Goal: Task Accomplishment & Management: Complete application form

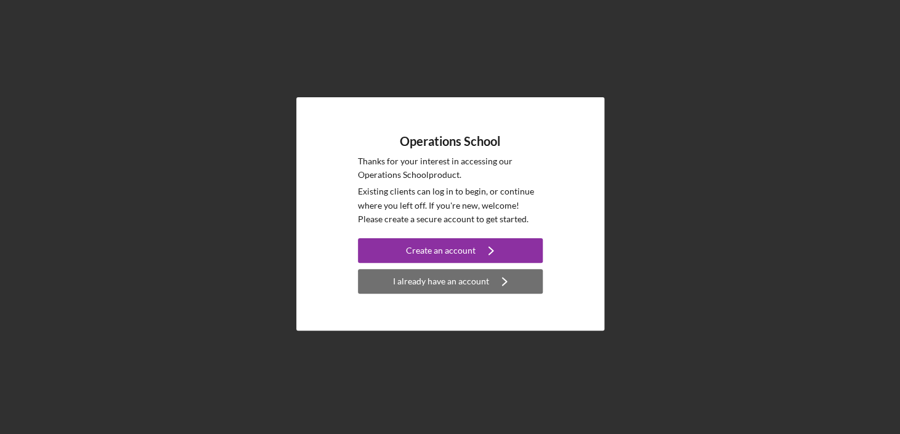
click at [453, 282] on div "I already have an account" at bounding box center [441, 281] width 96 height 25
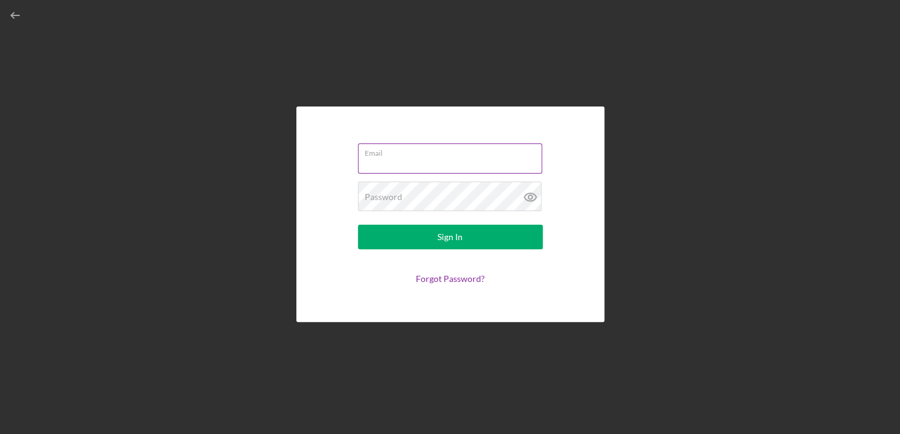
click at [438, 156] on div "Email" at bounding box center [450, 159] width 185 height 31
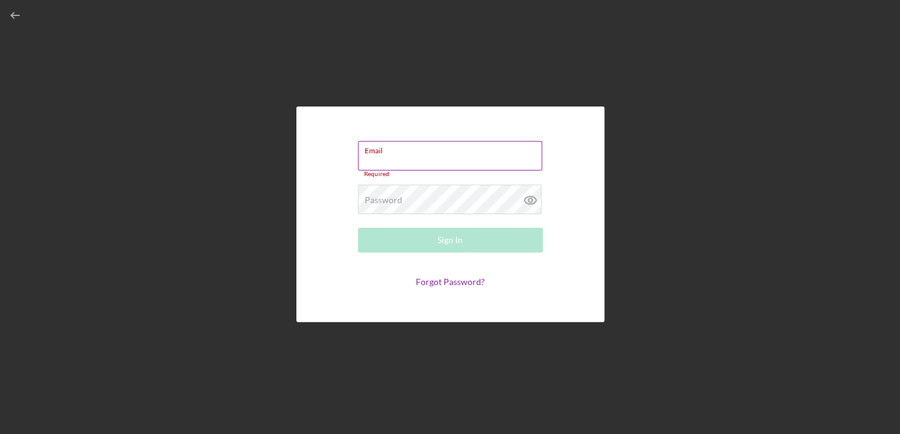
click at [432, 166] on input "Email" at bounding box center [450, 156] width 184 height 30
type input "[EMAIL_ADDRESS][DOMAIN_NAME]"
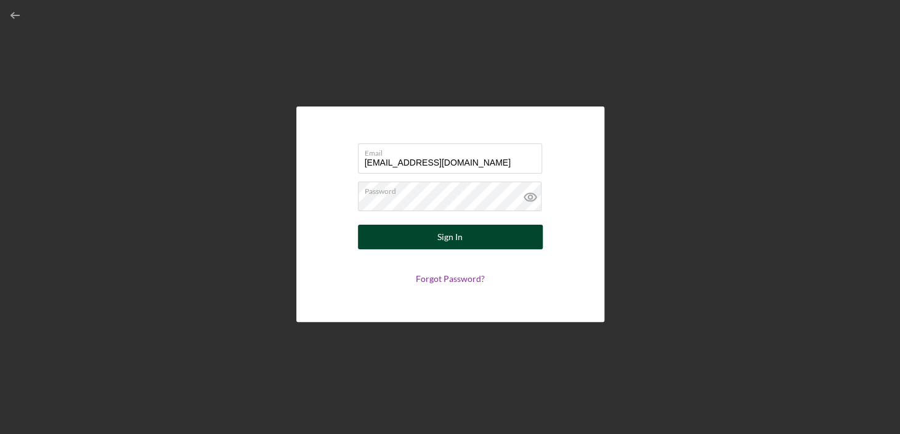
click at [493, 243] on button "Sign In" at bounding box center [450, 237] width 185 height 25
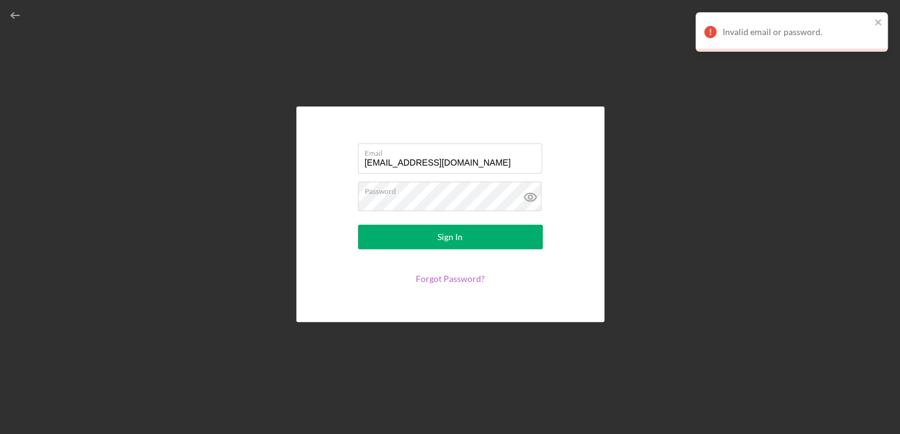
click at [469, 280] on link "Forgot Password?" at bounding box center [450, 279] width 69 height 10
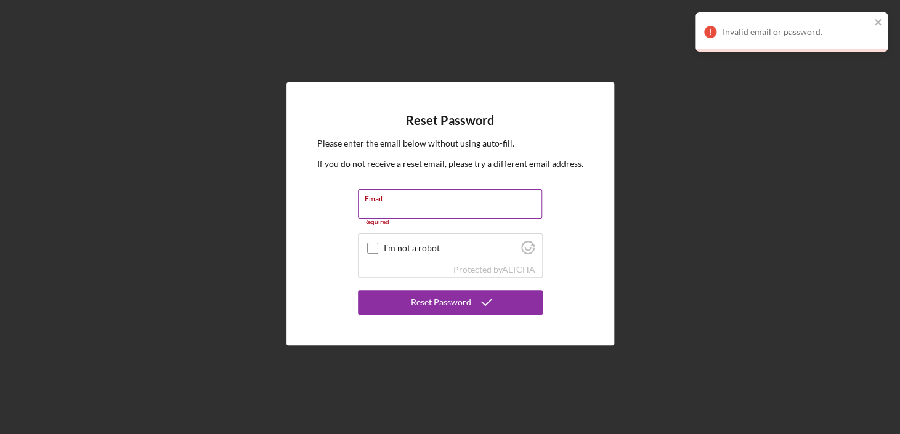
click at [509, 212] on input "Email" at bounding box center [450, 204] width 184 height 30
type input "[EMAIL_ADDRESS][DOMAIN_NAME]"
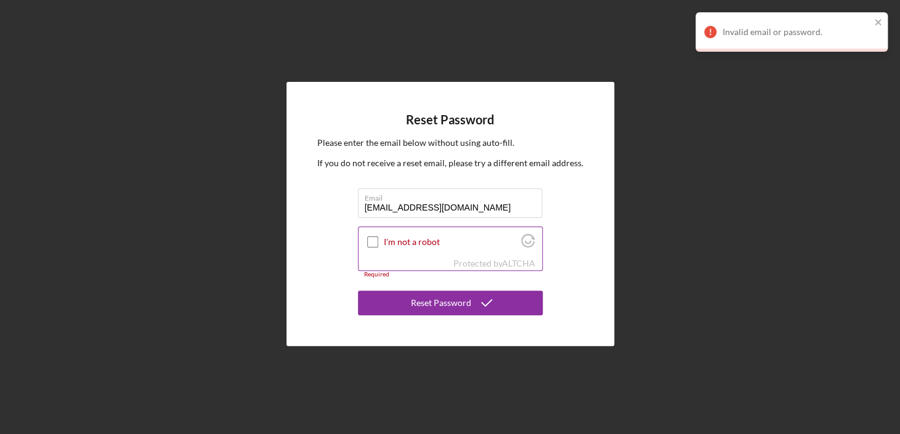
click at [372, 242] on input "I'm not a robot" at bounding box center [372, 242] width 11 height 11
checkbox input "true"
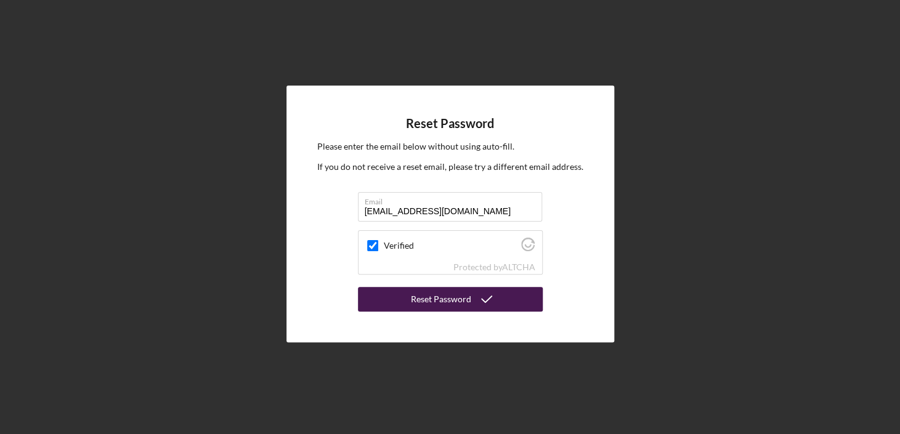
click at [468, 298] on div "Reset Password" at bounding box center [441, 299] width 60 height 25
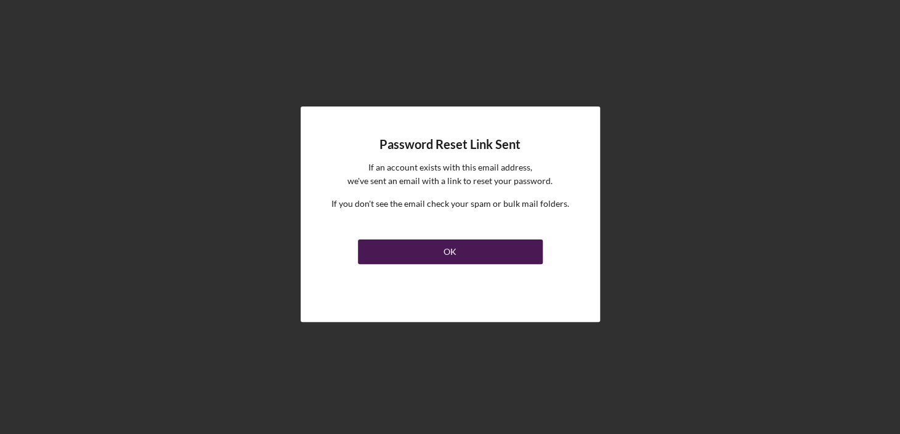
click at [447, 258] on div "OK" at bounding box center [450, 252] width 13 height 25
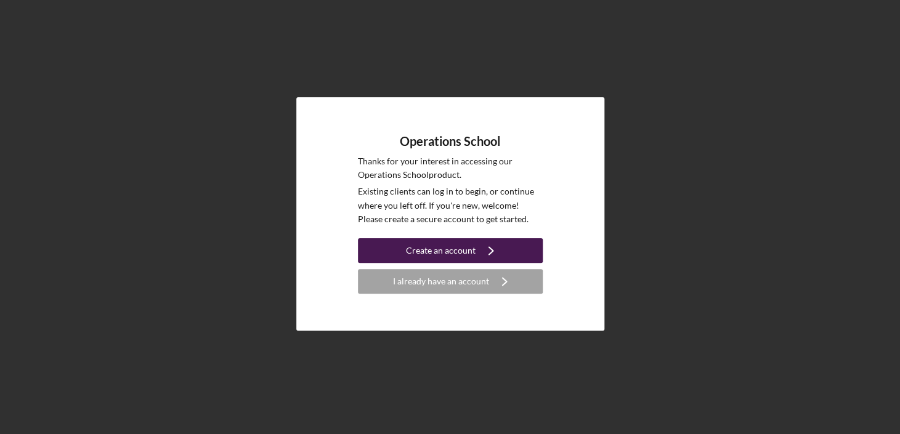
click at [459, 253] on div "Create an account" at bounding box center [441, 250] width 70 height 25
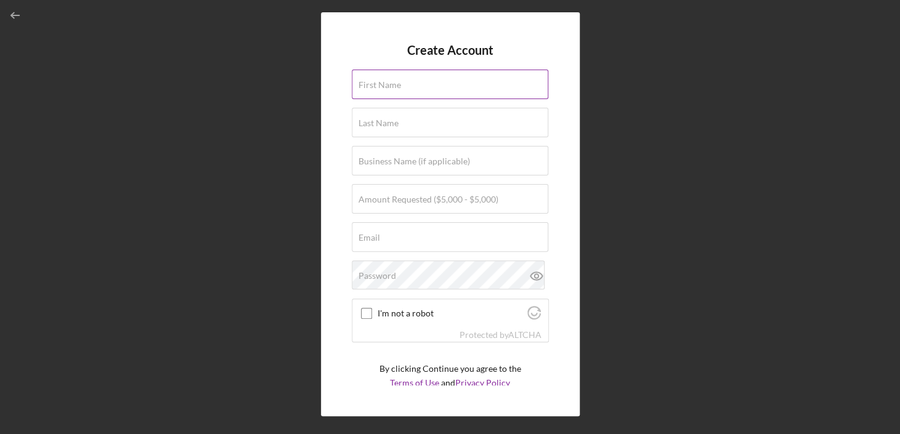
click at [410, 91] on input "First Name" at bounding box center [450, 85] width 197 height 30
type input "[PERSON_NAME]"
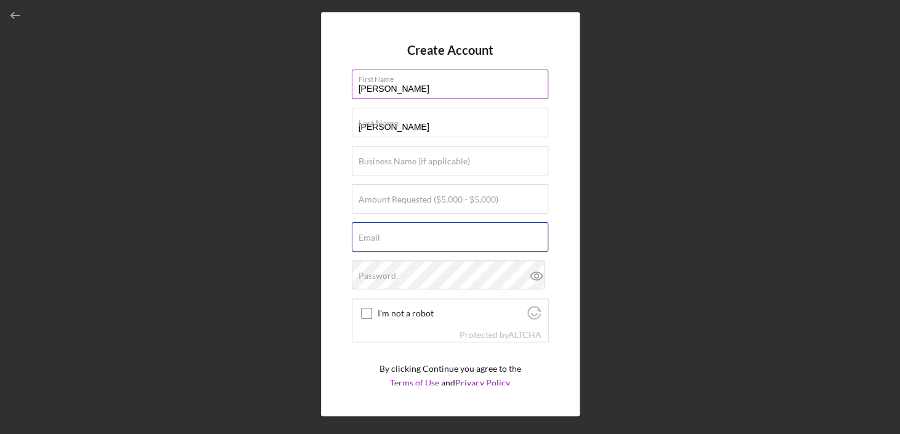
type input "[EMAIL_ADDRESS][DOMAIN_NAME]"
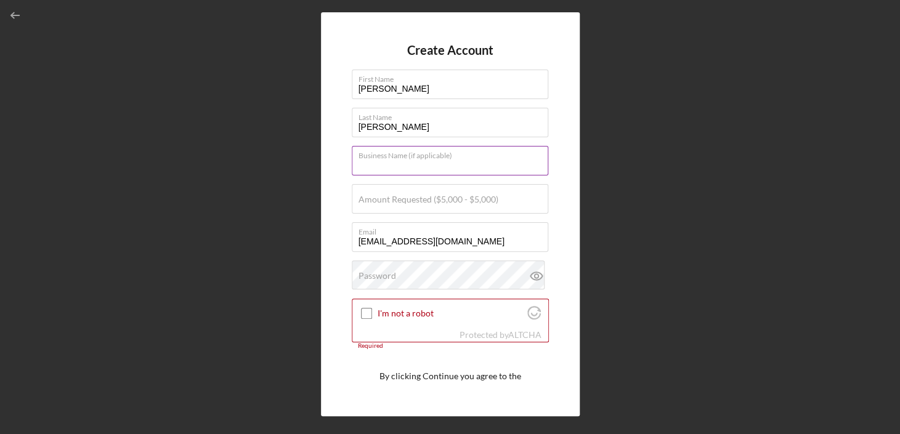
click at [406, 169] on input "Business Name (if applicable)" at bounding box center [450, 161] width 197 height 30
type input "aGiftaVerse LLC"
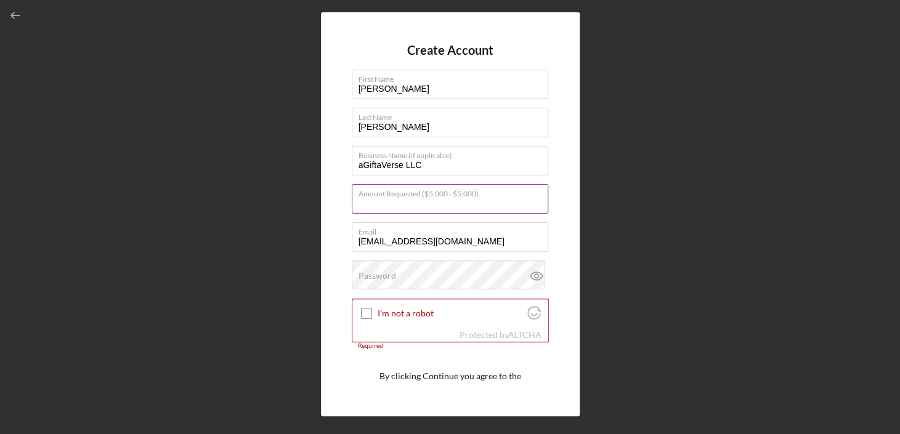
click at [398, 205] on input "Amount Requested ($5,000 - $5,000)" at bounding box center [450, 199] width 197 height 30
type input "$5,000"
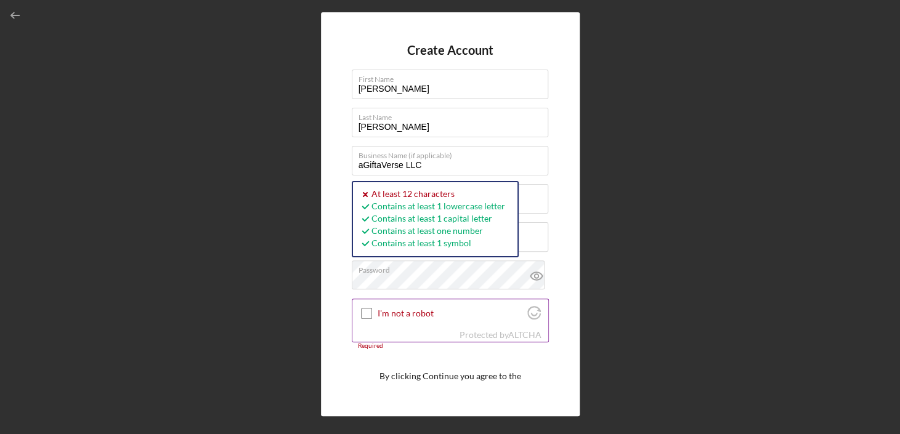
click at [366, 314] on input "I'm not a robot" at bounding box center [366, 313] width 11 height 11
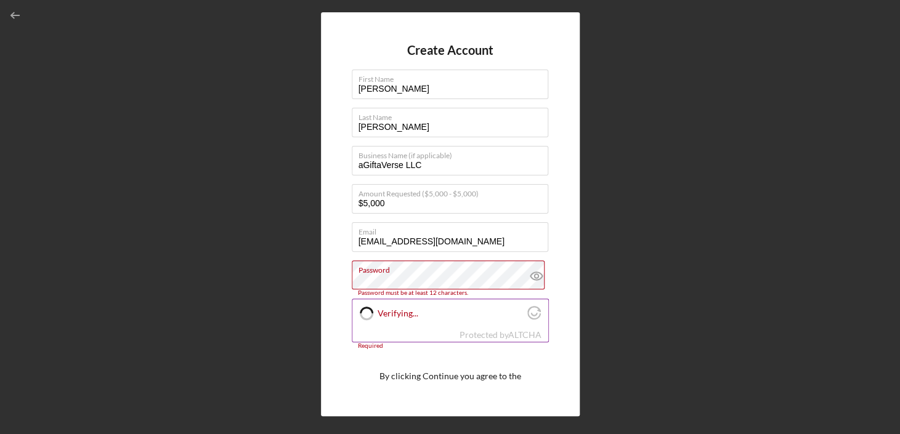
checkbox input "true"
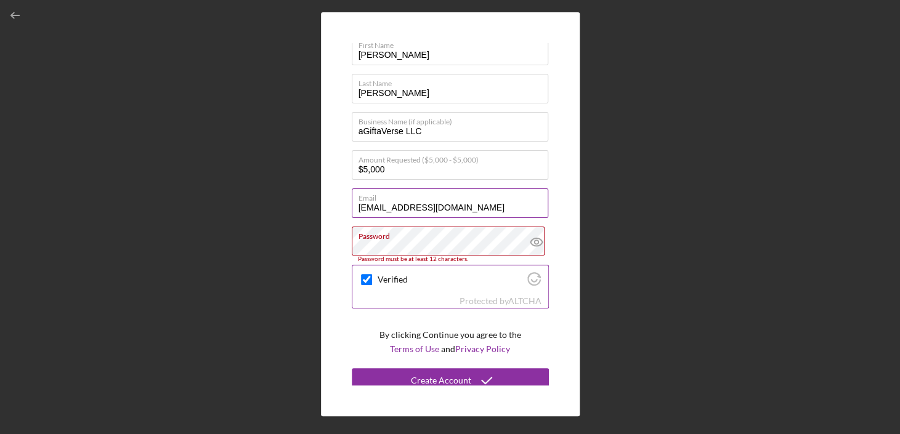
scroll to position [41, 0]
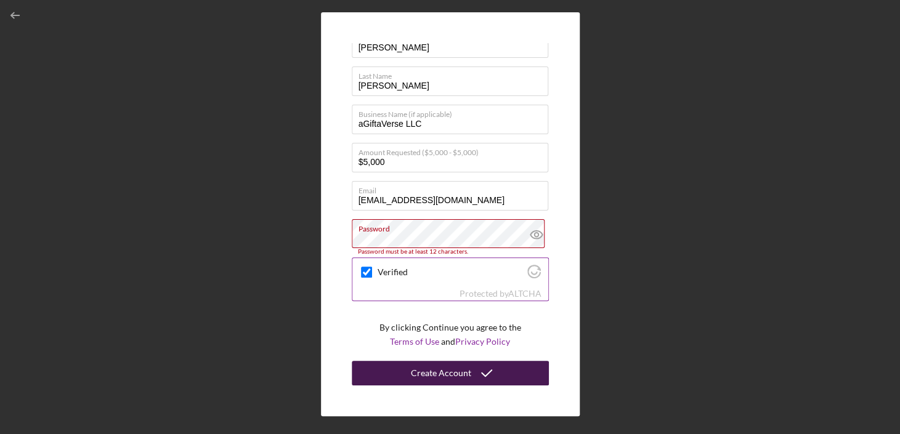
click at [424, 368] on div "Create Account" at bounding box center [441, 373] width 60 height 25
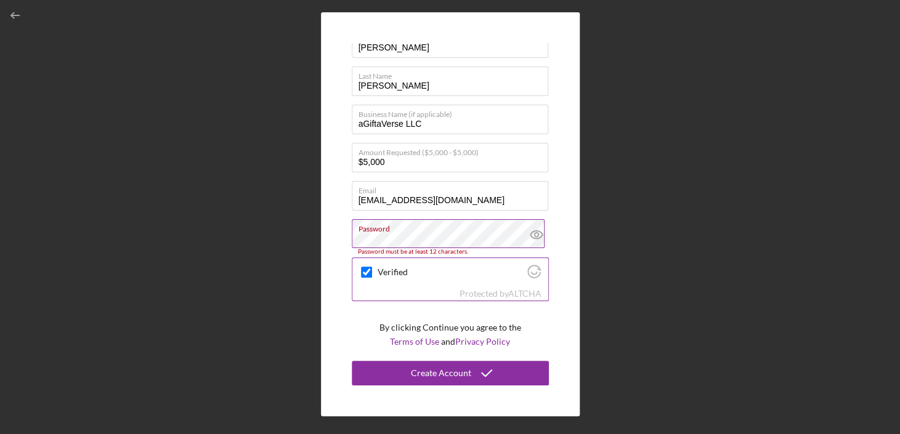
click at [415, 229] on label "Password" at bounding box center [454, 227] width 190 height 14
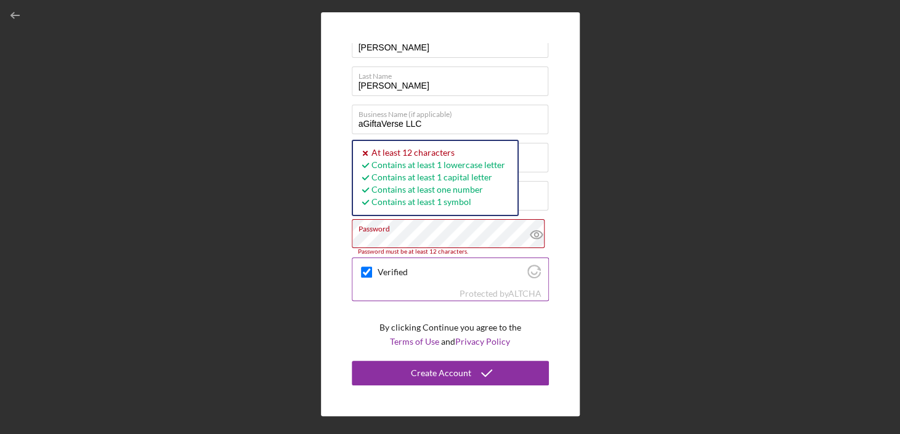
click at [268, 241] on div "Create Account First Name [PERSON_NAME] Last Name [PERSON_NAME] Business Name (…" at bounding box center [450, 214] width 888 height 428
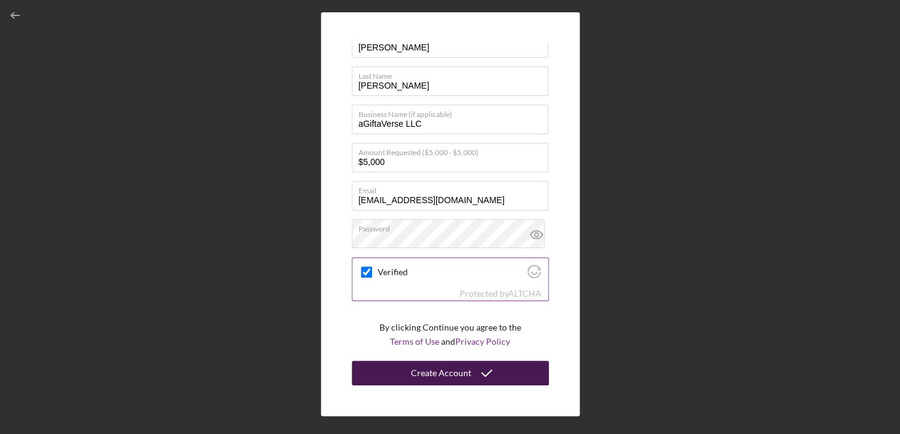
click at [456, 373] on div "Create Account" at bounding box center [441, 373] width 60 height 25
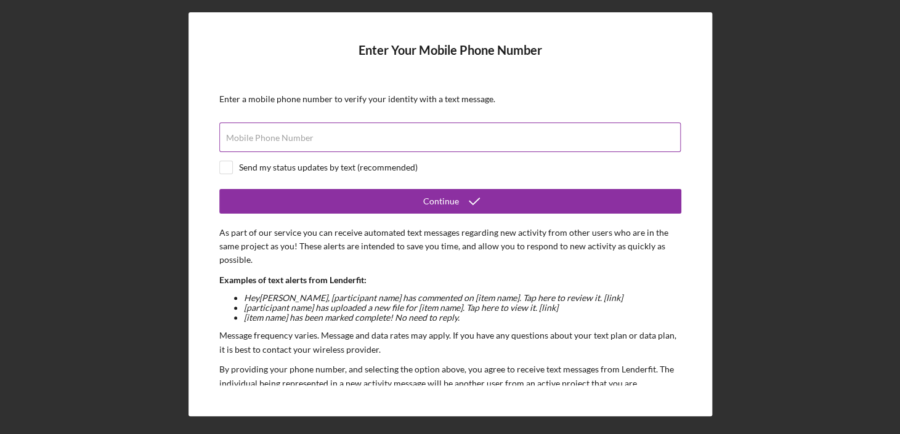
click at [548, 149] on input "Mobile Phone Number" at bounding box center [449, 138] width 461 height 30
type input "[PHONE_NUMBER]"
click at [228, 167] on input "checkbox" at bounding box center [226, 167] width 12 height 12
checkbox input "true"
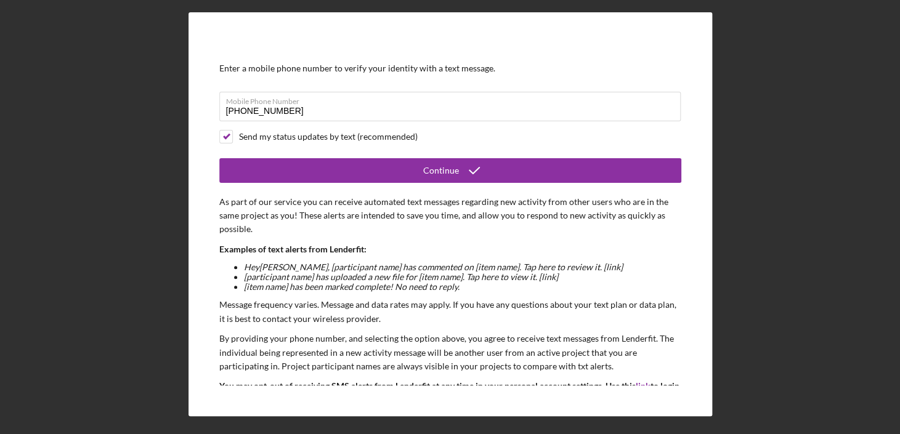
scroll to position [27, 0]
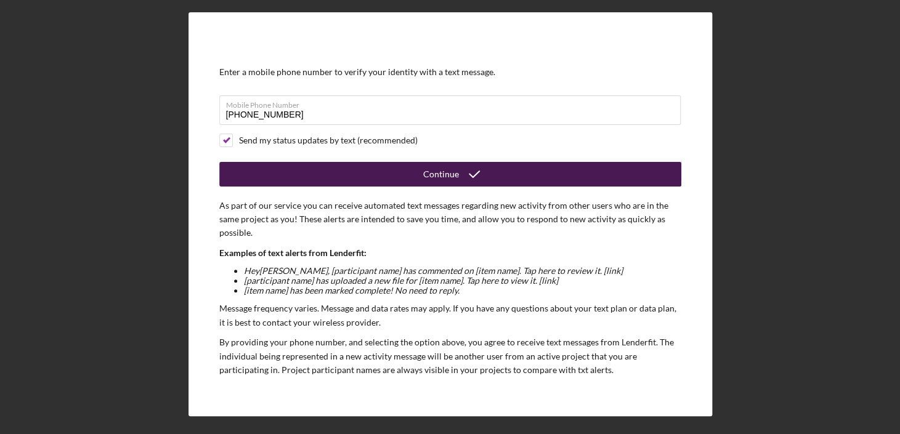
click at [448, 163] on div "Continue" at bounding box center [441, 174] width 36 height 25
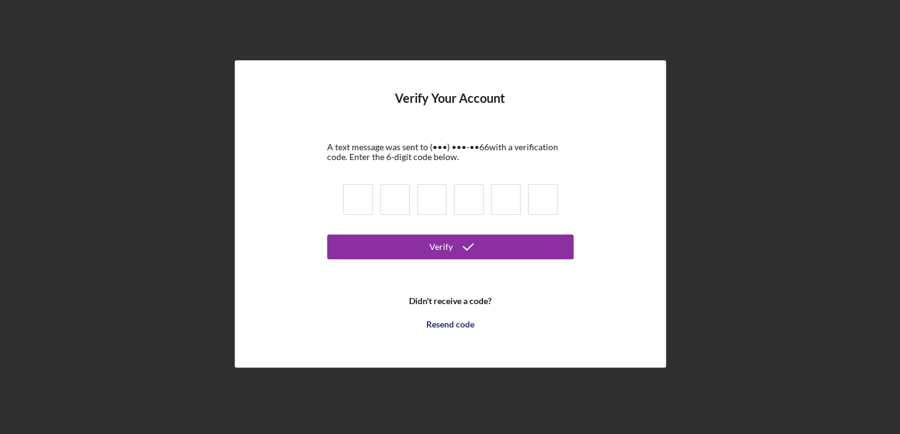
click at [355, 200] on input at bounding box center [358, 199] width 30 height 31
type input "6"
type input "2"
type input "6"
type input "0"
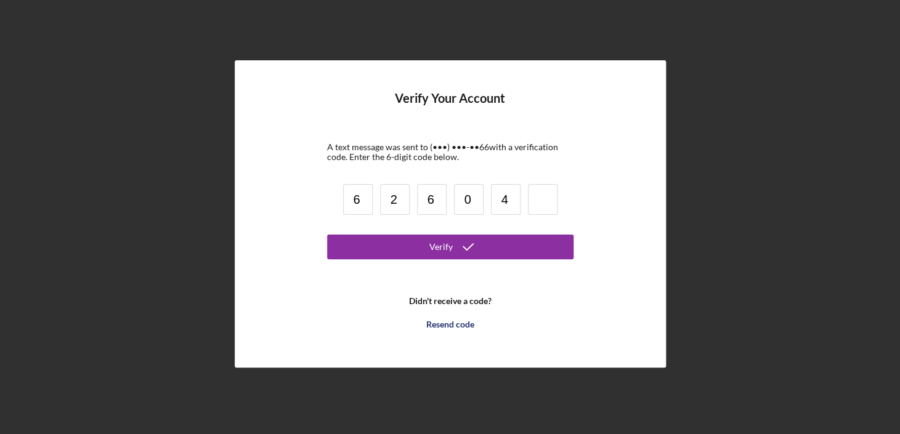
type input "4"
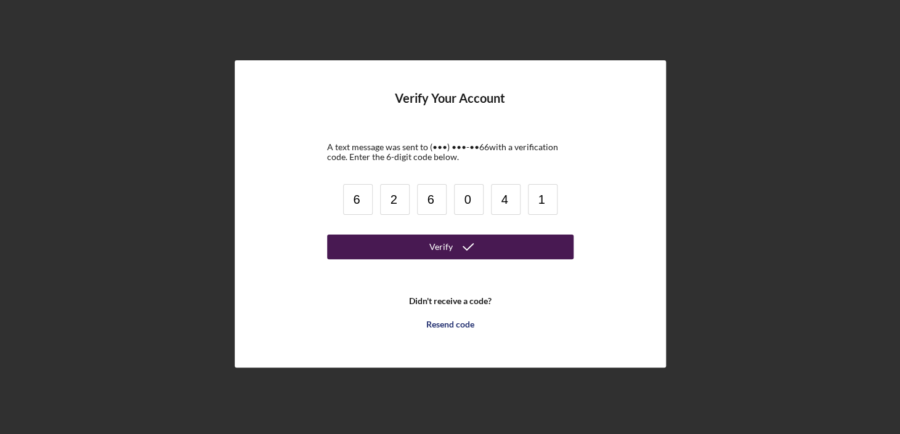
type input "1"
click at [421, 251] on button "Verify" at bounding box center [450, 247] width 246 height 25
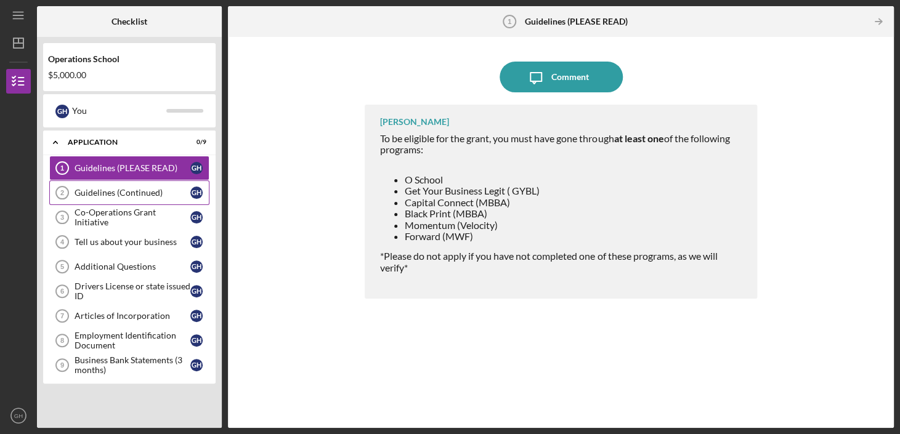
click at [107, 189] on div "Guidelines (Continued)" at bounding box center [133, 193] width 116 height 10
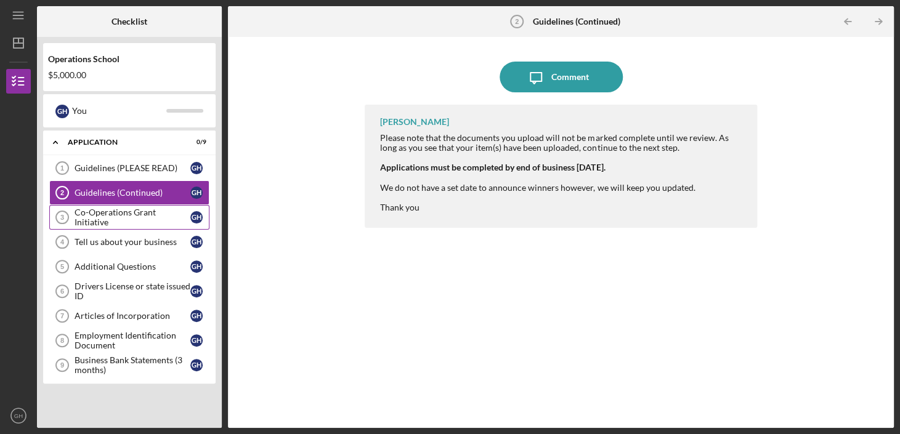
click at [140, 216] on div "Co-Operations Grant Initiative" at bounding box center [133, 218] width 116 height 20
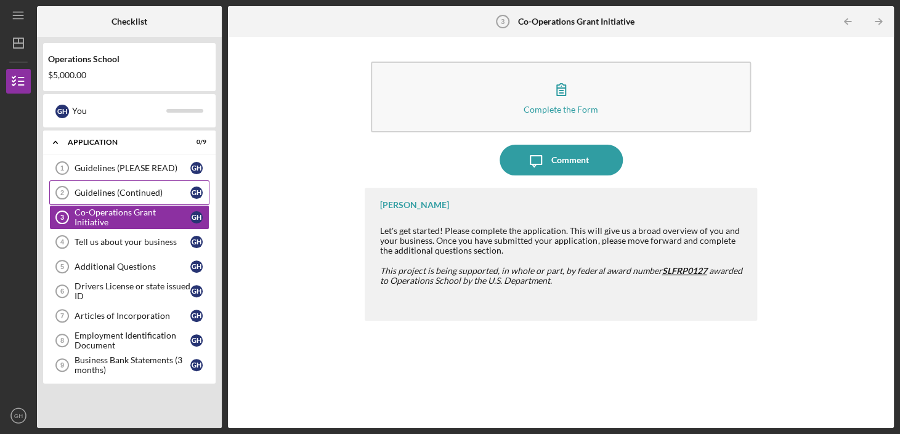
click at [136, 193] on div "Guidelines (Continued)" at bounding box center [133, 193] width 116 height 10
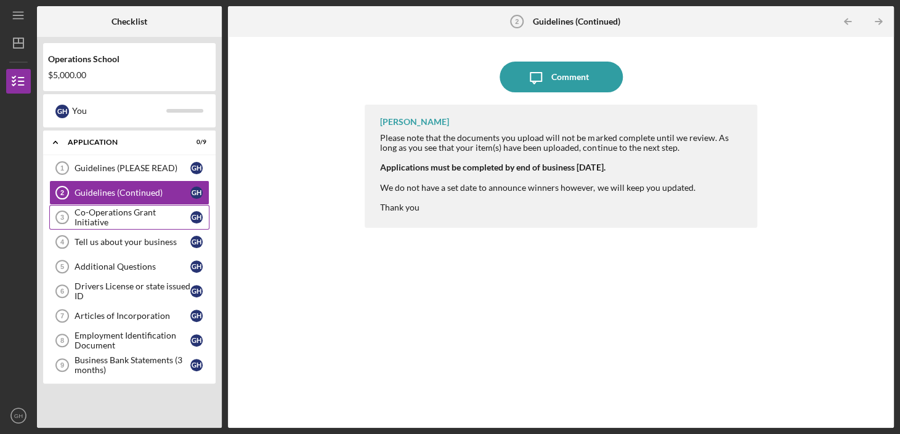
click at [132, 222] on link "Co-Operations Grant Initiative 3 Co-Operations Grant Initiative G H" at bounding box center [129, 217] width 160 height 25
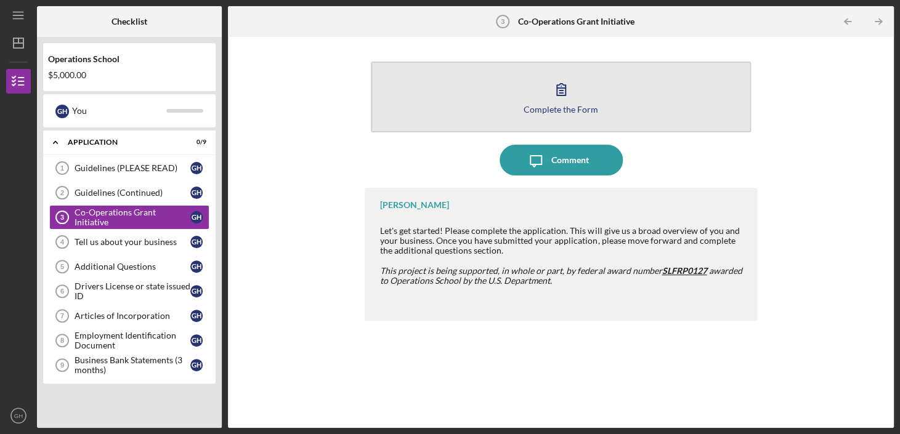
click at [521, 105] on button "Complete the Form Form" at bounding box center [561, 97] width 380 height 71
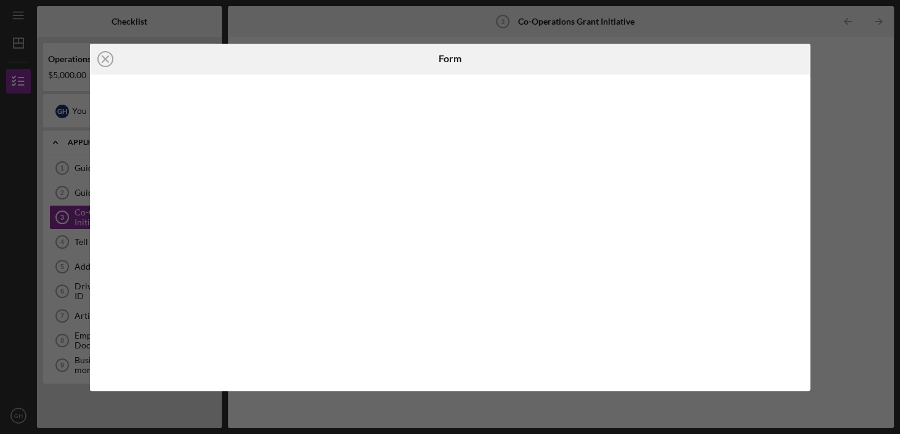
click at [93, 301] on div at bounding box center [450, 233] width 720 height 317
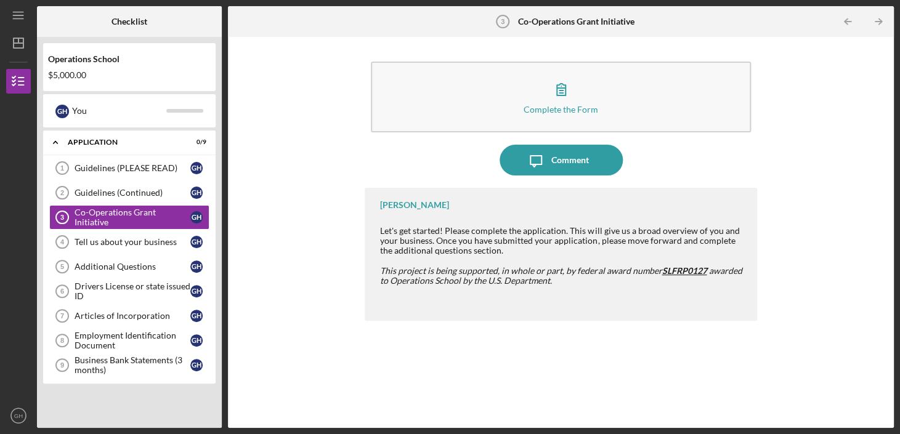
click at [760, 182] on div "Complete the Form Form Icon/Message Comment [PERSON_NAME] Let's get started! Pl…" at bounding box center [561, 232] width 654 height 379
click at [134, 209] on link "Co-Operations Grant Initiative 3 Co-Operations Grant Initiative G H" at bounding box center [129, 217] width 160 height 25
click at [128, 241] on div "Tell us about your business" at bounding box center [133, 242] width 116 height 10
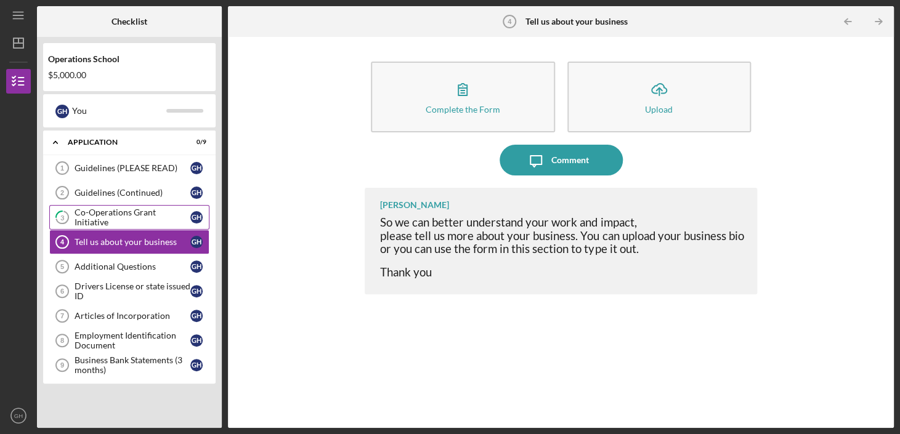
click at [126, 224] on link "3 Co-Operations Grant Initiative G H" at bounding box center [129, 217] width 160 height 25
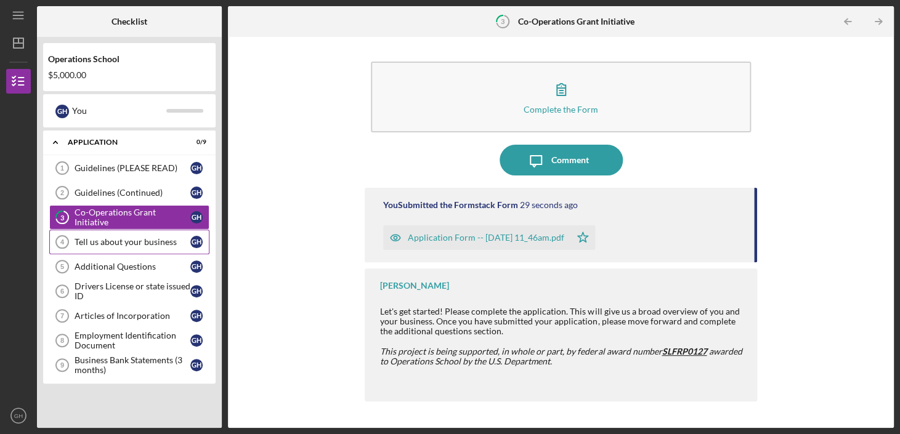
click at [126, 245] on div "Tell us about your business" at bounding box center [133, 242] width 116 height 10
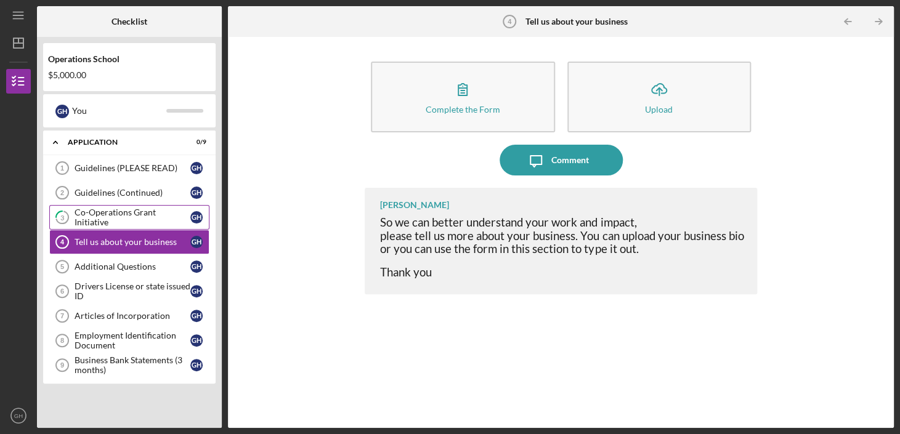
click at [128, 226] on link "3 Co-Operations Grant Initiative G H" at bounding box center [129, 217] width 160 height 25
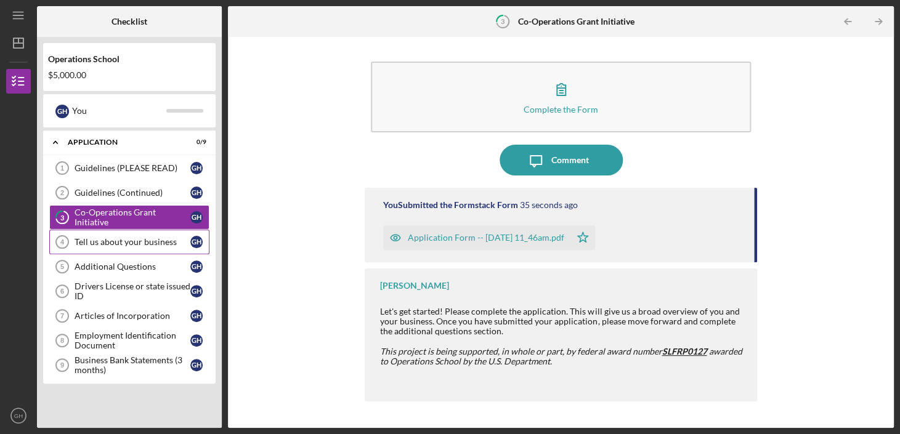
click at [155, 238] on div "Tell us about your business" at bounding box center [133, 242] width 116 height 10
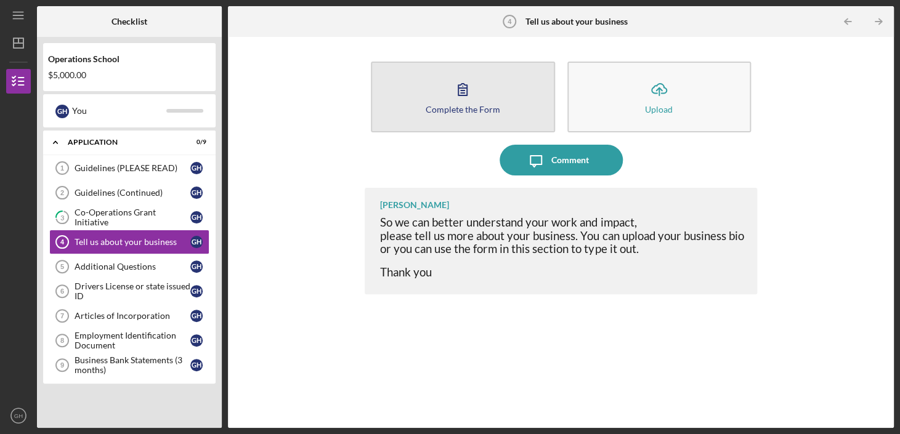
click at [454, 94] on icon "button" at bounding box center [462, 89] width 31 height 31
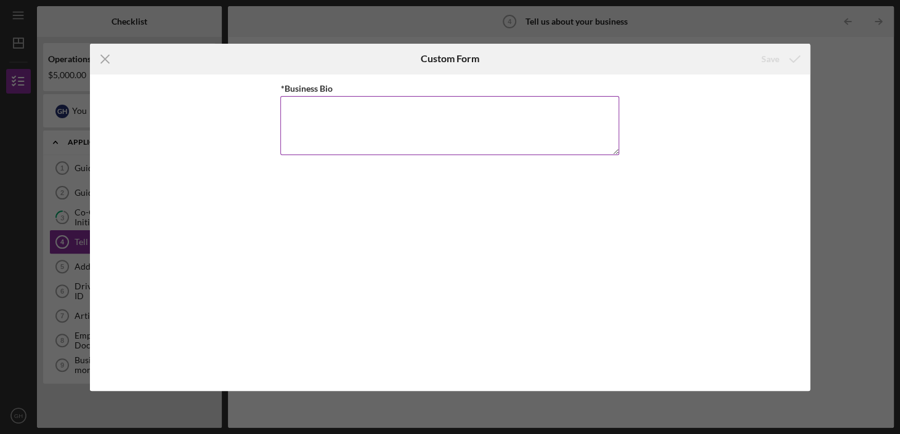
click at [417, 119] on textarea "*Business Bio" at bounding box center [449, 125] width 339 height 59
paste textarea "aGiftaVerse Company Bio aGiftaVerse is a custom apparel brand dedicated to turn…"
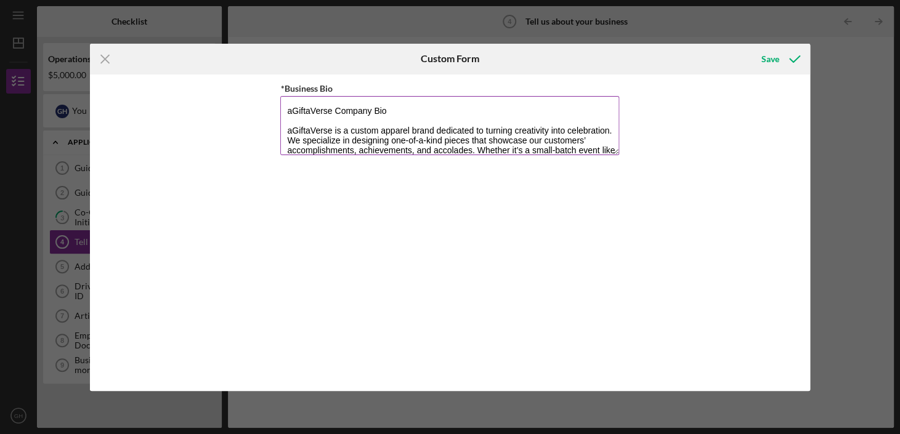
scroll to position [1, 0]
click at [369, 109] on textarea "aGiftaVerse Company Bio aGiftaVerse is a custom apparel brand dedicated to turn…" at bounding box center [449, 125] width 339 height 59
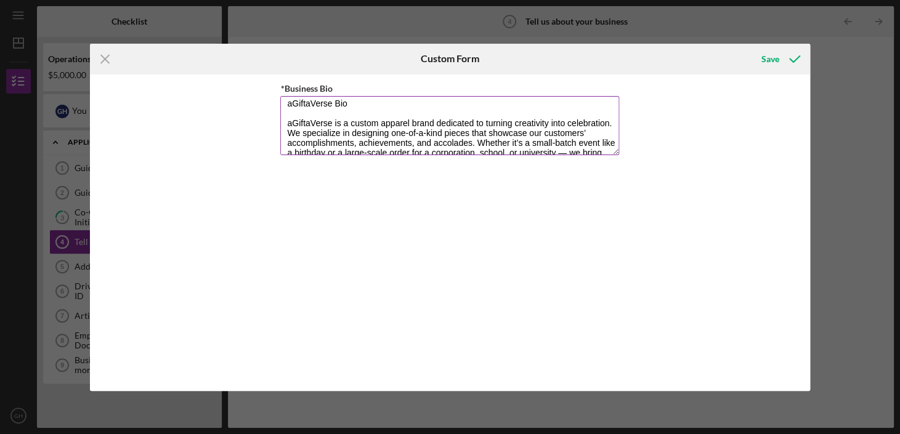
scroll to position [6, 0]
type textarea "aGiftaVerse Bio aGiftaVerse is a custom apparel brand dedicated to turning crea…"
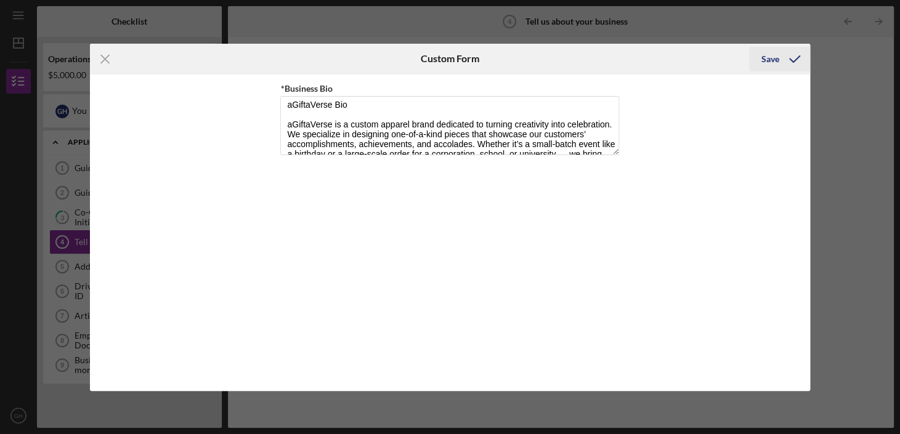
click at [774, 53] on div "Save" at bounding box center [770, 59] width 18 height 25
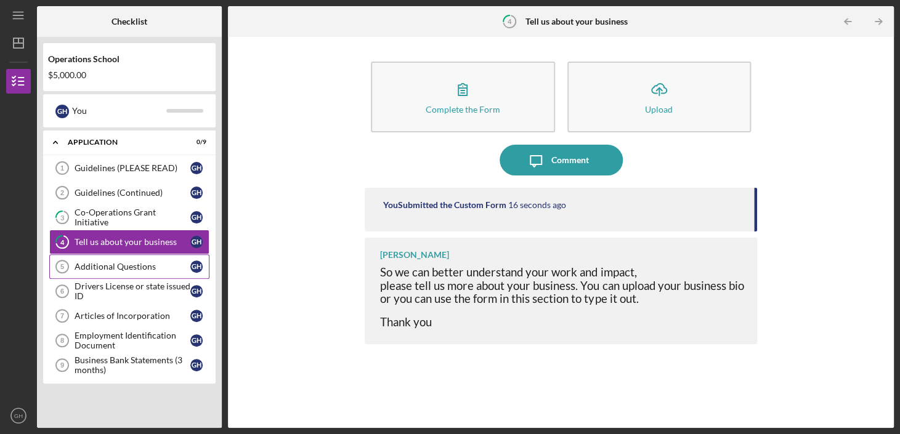
click at [122, 264] on div "Additional Questions" at bounding box center [133, 267] width 116 height 10
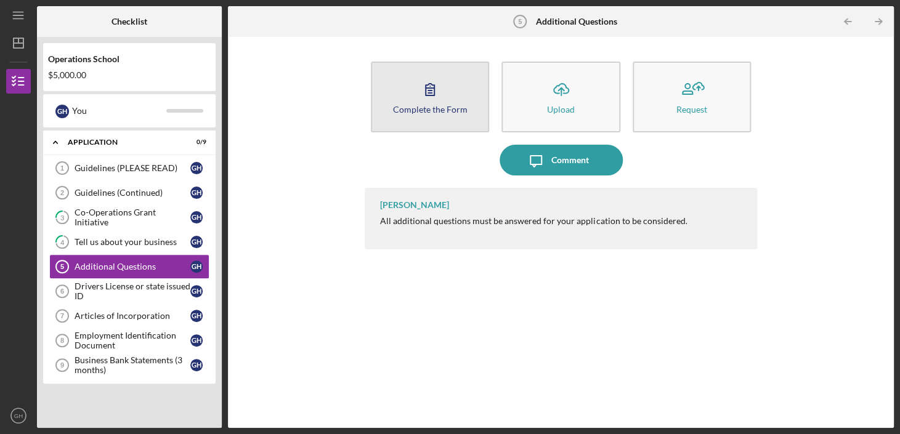
click at [428, 100] on icon "button" at bounding box center [430, 89] width 31 height 31
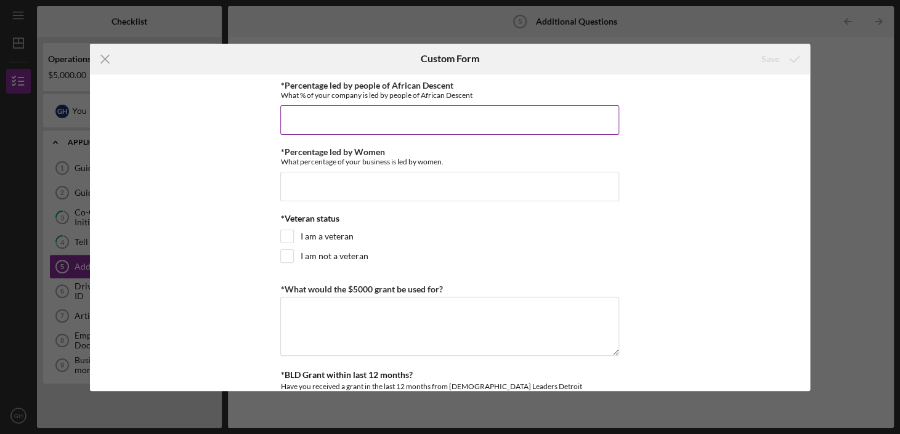
click at [328, 124] on input "*Percentage led by people of African Descent" at bounding box center [449, 120] width 339 height 30
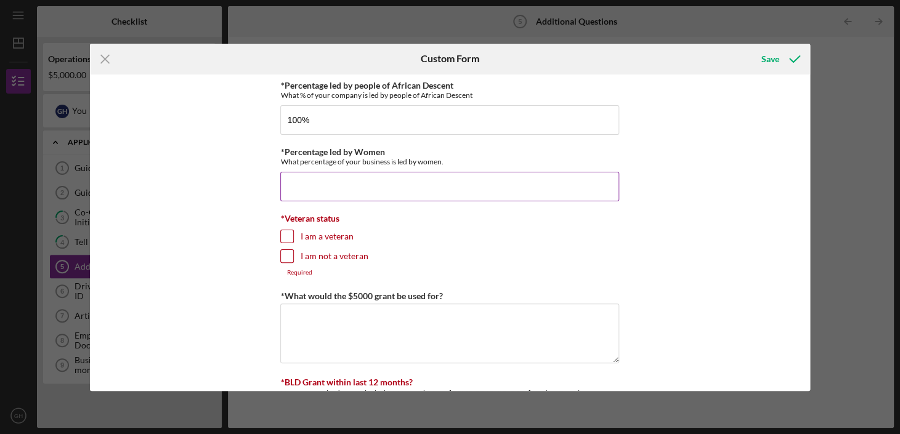
type input "100.00000%"
click at [315, 179] on input "*Percentage led by Women" at bounding box center [449, 187] width 339 height 30
type input "0%"
type input "50.00000%"
click at [286, 254] on input "I am not a veteran" at bounding box center [287, 256] width 12 height 12
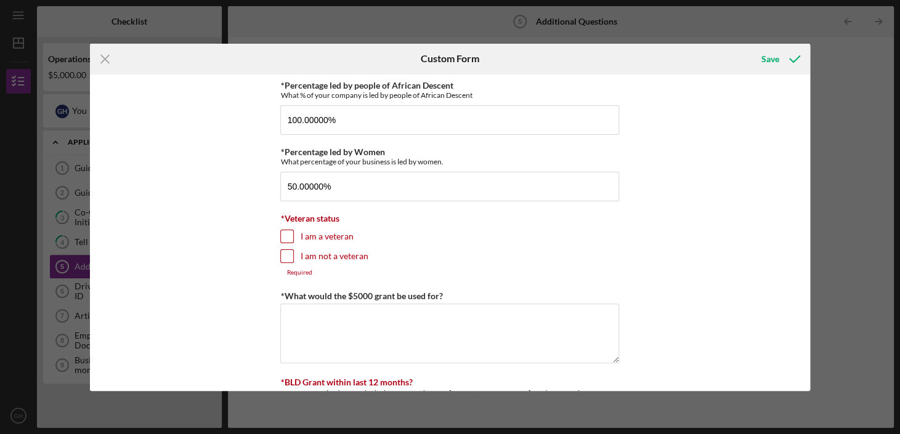
checkbox input "true"
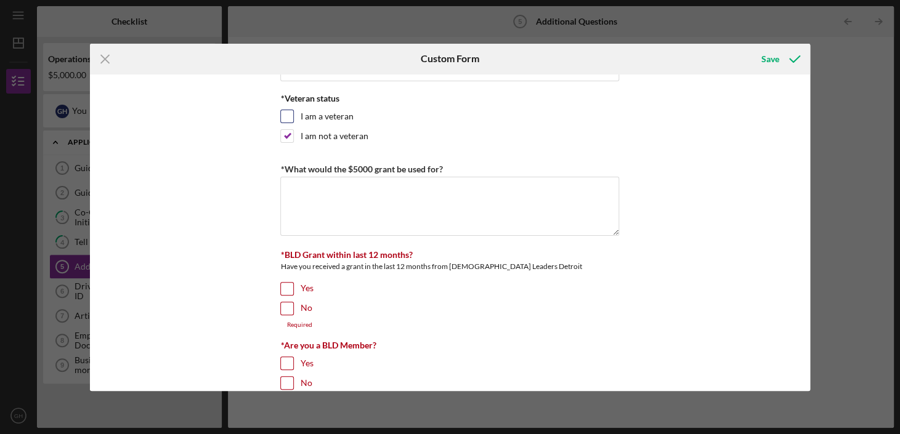
scroll to position [131, 0]
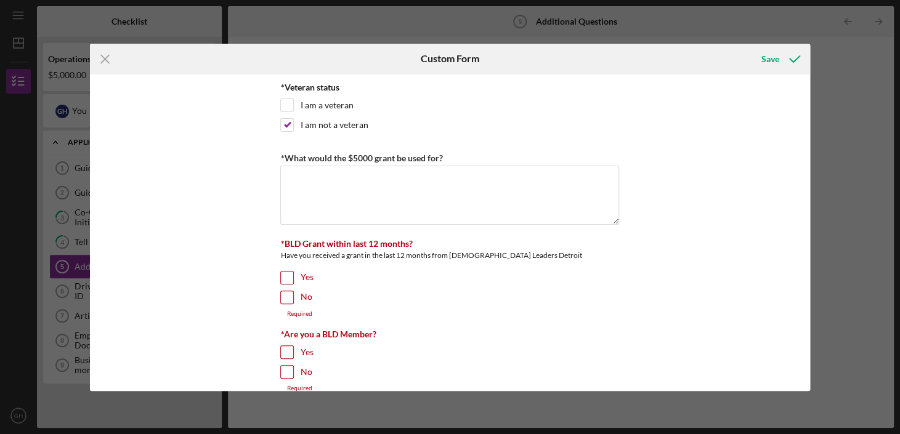
click at [285, 296] on input "No" at bounding box center [287, 297] width 12 height 12
checkbox input "true"
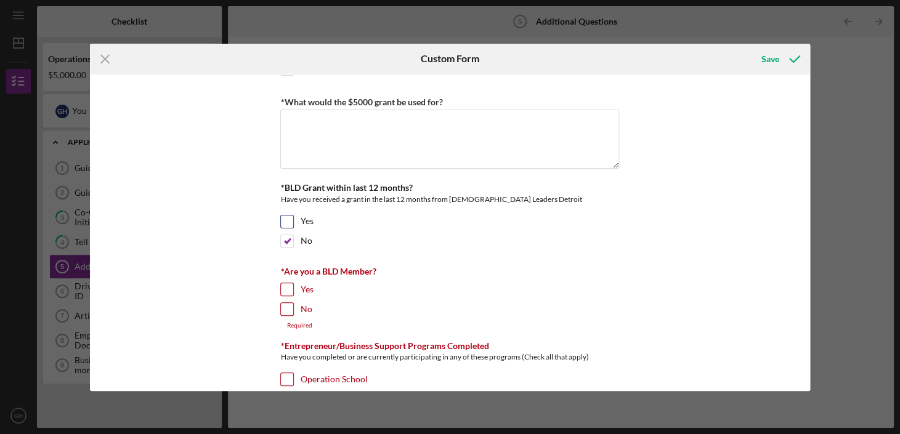
scroll to position [189, 0]
click at [290, 294] on div "Yes" at bounding box center [449, 292] width 339 height 20
click at [288, 290] on input "Yes" at bounding box center [287, 288] width 12 height 12
checkbox input "true"
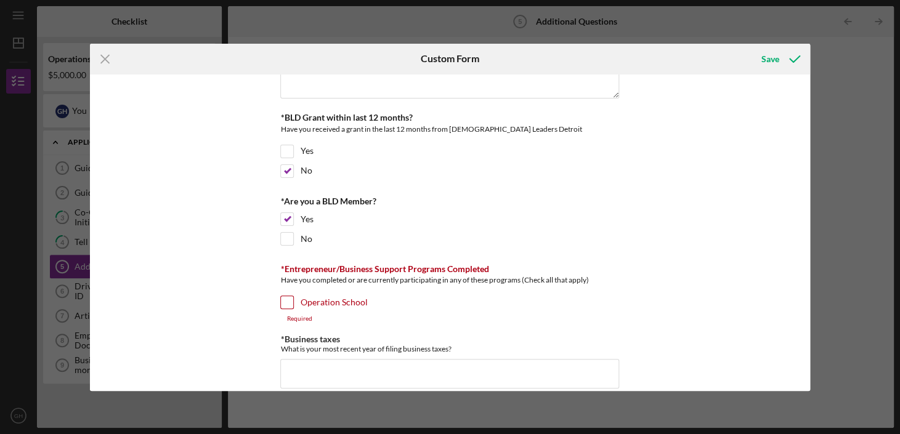
scroll to position [258, 0]
click at [283, 302] on input "Operation School" at bounding box center [287, 302] width 12 height 12
checkbox input "true"
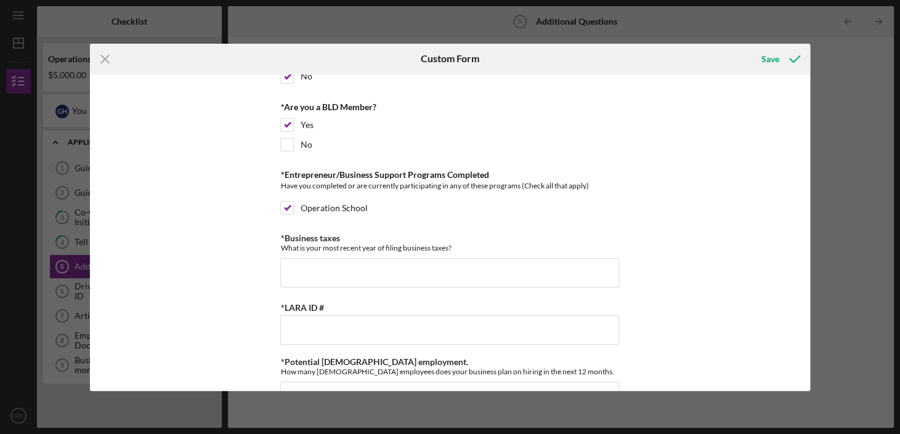
scroll to position [354, 0]
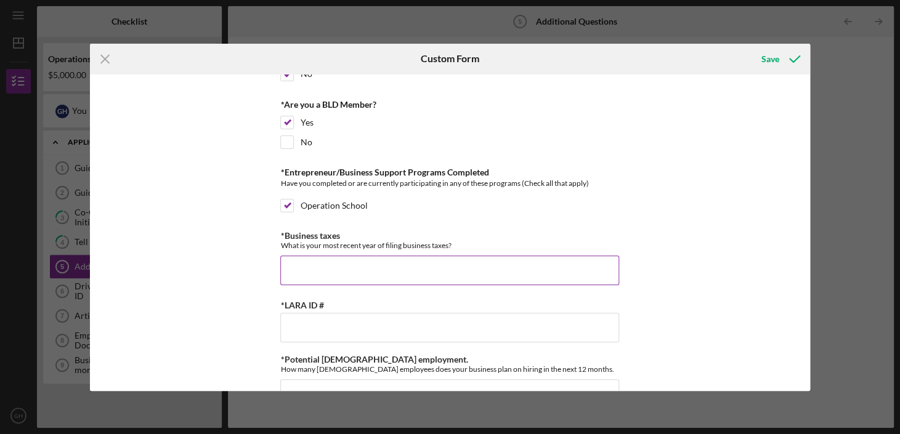
click at [392, 275] on input "*Business taxes" at bounding box center [449, 271] width 339 height 30
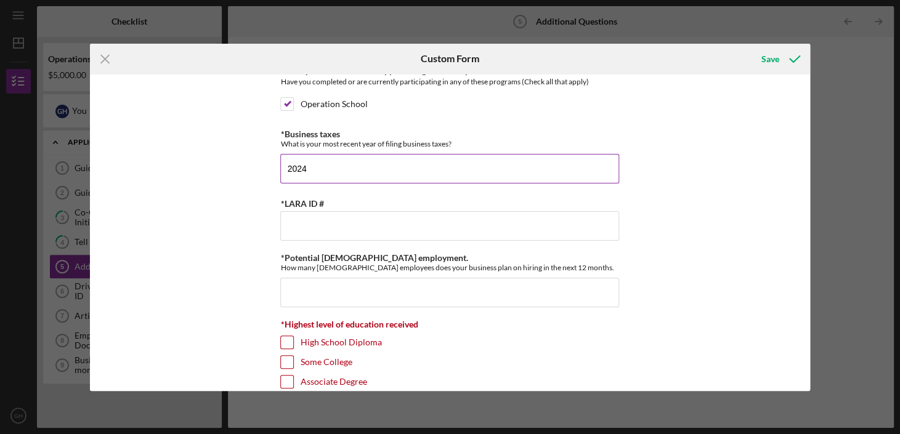
scroll to position [455, 0]
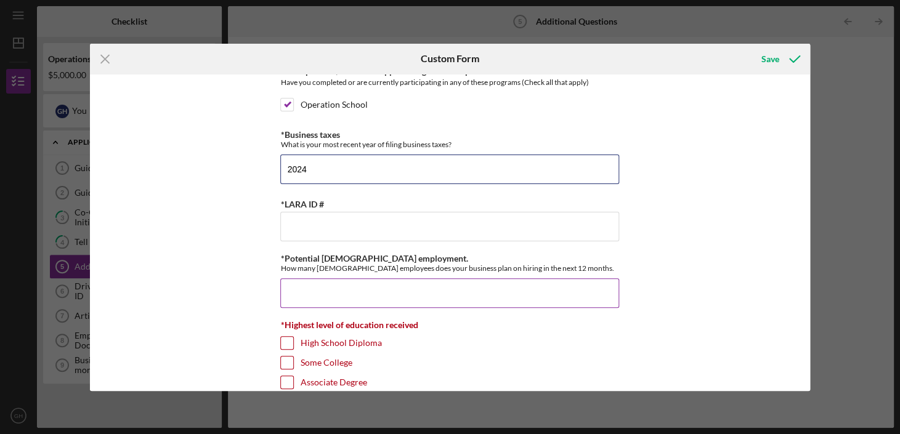
type input "2024"
click at [371, 298] on input "*Potential [DEMOGRAPHIC_DATA] employment." at bounding box center [449, 293] width 339 height 30
type input "2"
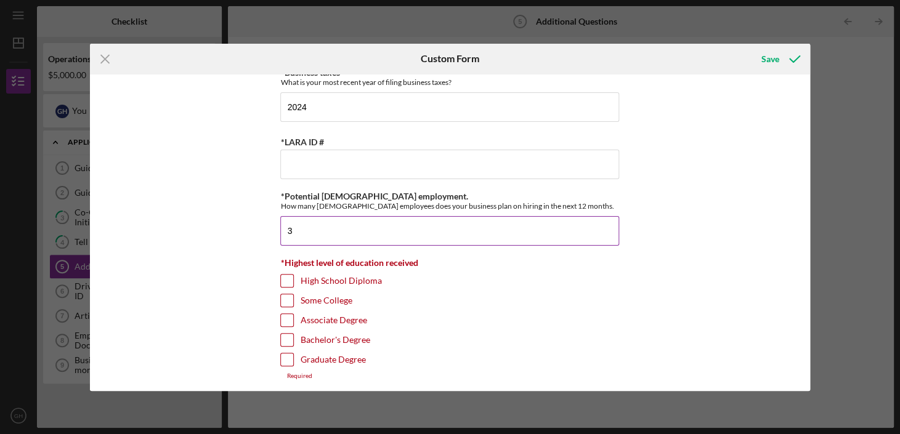
scroll to position [518, 0]
type input "3"
click at [284, 358] on input "Graduate Degree" at bounding box center [287, 359] width 12 height 12
checkbox input "true"
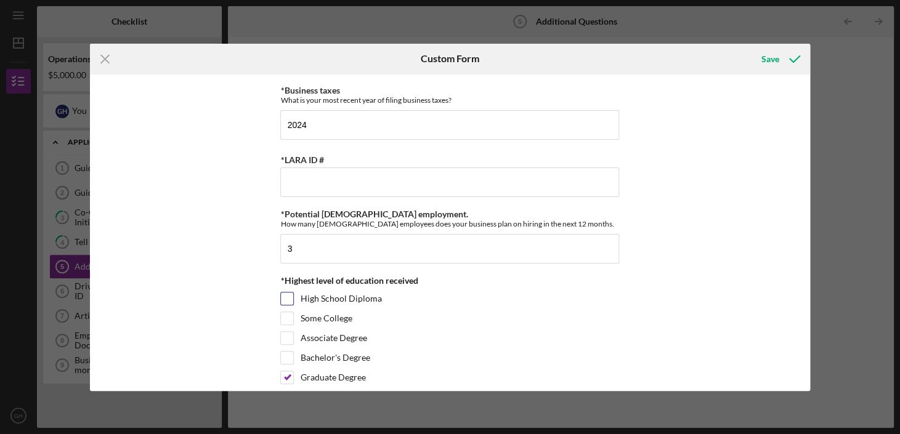
scroll to position [498, 0]
click at [460, 180] on input "*LARA ID #" at bounding box center [449, 184] width 339 height 30
click at [312, 182] on input "8024400188" at bounding box center [449, 184] width 339 height 30
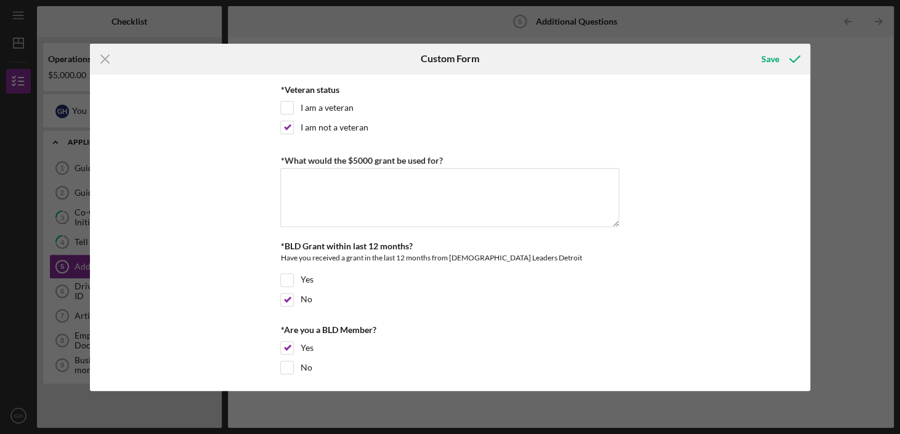
scroll to position [128, 0]
type input "802440188"
click at [371, 180] on textarea "*What would the $5000 grant be used for?" at bounding box center [449, 198] width 339 height 59
type textarea "t"
click at [311, 207] on textarea "The grant will be used" at bounding box center [449, 198] width 339 height 59
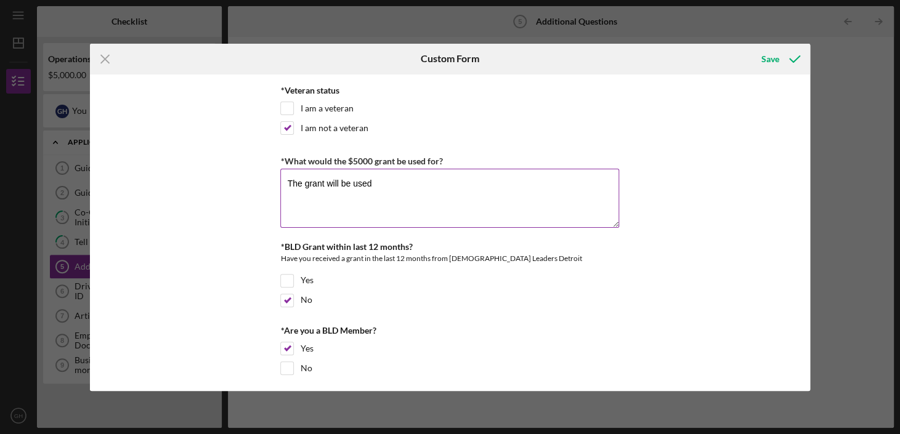
click at [394, 185] on textarea "The grant will be used" at bounding box center [449, 198] width 339 height 59
paste textarea "boost to businesses like yours, ensuring you have the support and resources to …"
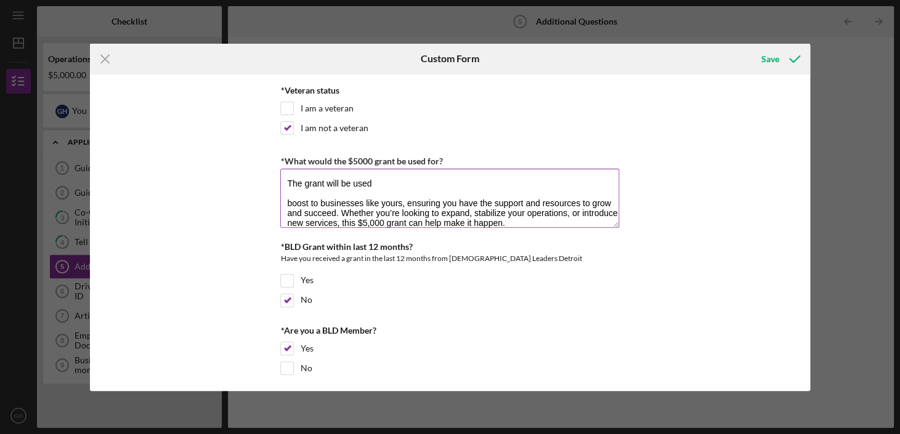
scroll to position [0, 0]
click at [378, 177] on textarea "The grant will be used boost to businesses like yours, ensuring you have the su…" at bounding box center [449, 198] width 339 height 59
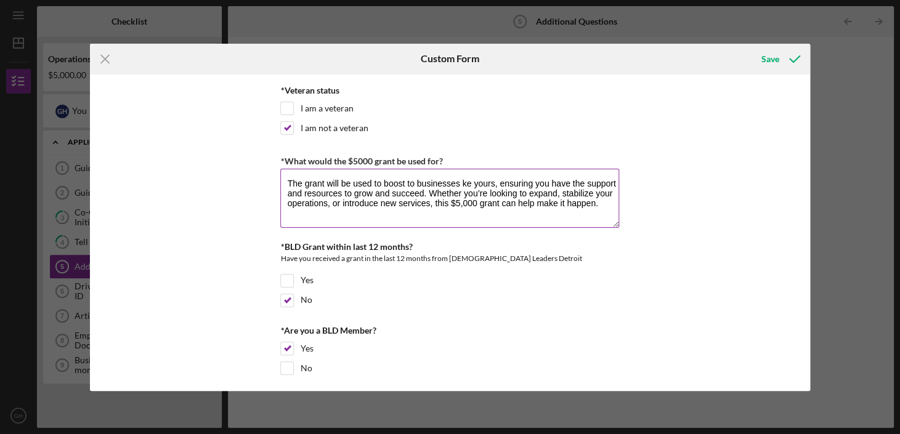
click at [408, 184] on textarea "The grant will be used to boost to businesses ke yours, ensuring you have the s…" at bounding box center [449, 198] width 339 height 59
click at [538, 187] on textarea "The grant will be used to boost my business support services and resources to g…" at bounding box center [449, 198] width 339 height 59
click at [538, 187] on textarea "The grant will be used to boost my business support services and expand our res…" at bounding box center [449, 198] width 339 height 59
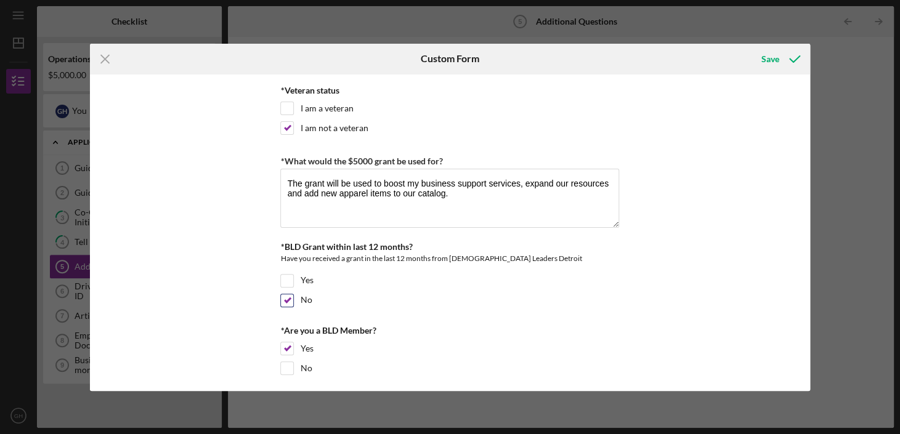
click at [535, 303] on div "No" at bounding box center [449, 304] width 339 height 20
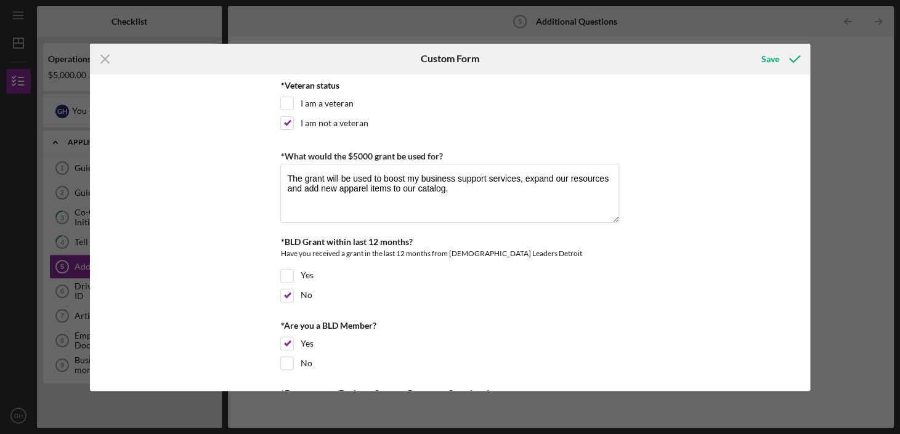
scroll to position [132, 0]
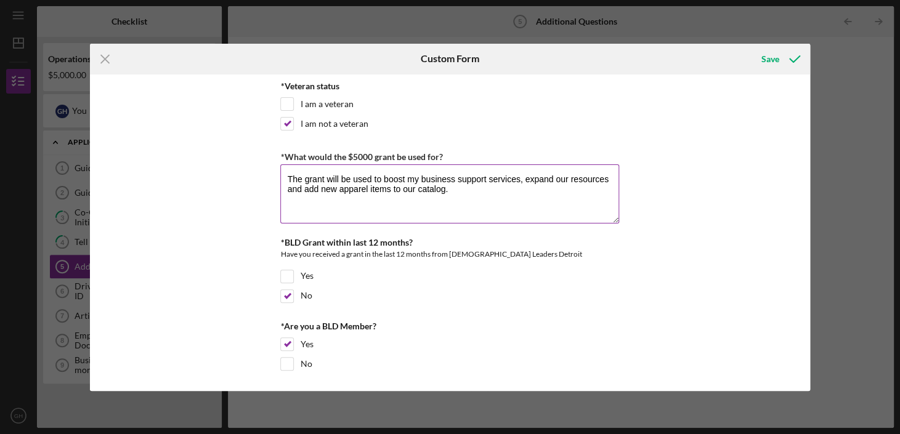
click at [566, 177] on textarea "The grant will be used to boost my business support services, expand our resour…" at bounding box center [449, 193] width 339 height 59
type textarea "The grant will be used to boost my business support services, expand custom ser…"
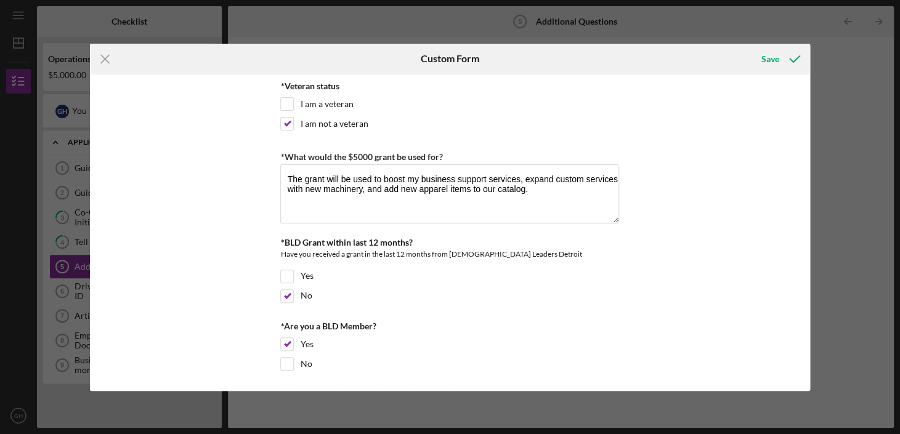
click at [639, 261] on div "*Percentage led by people of African Descent What % of your company is led by p…" at bounding box center [450, 233] width 720 height 317
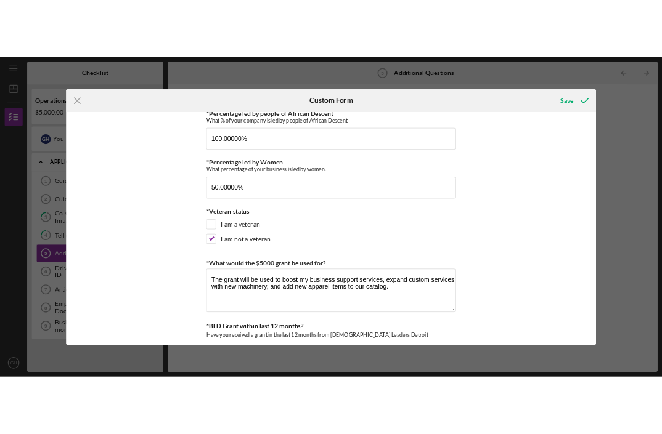
scroll to position [0, 0]
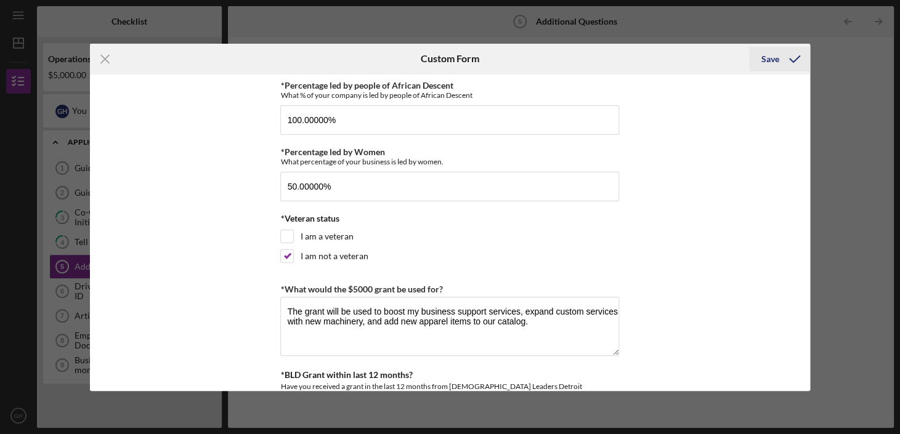
click at [769, 57] on div "Save" at bounding box center [770, 59] width 18 height 25
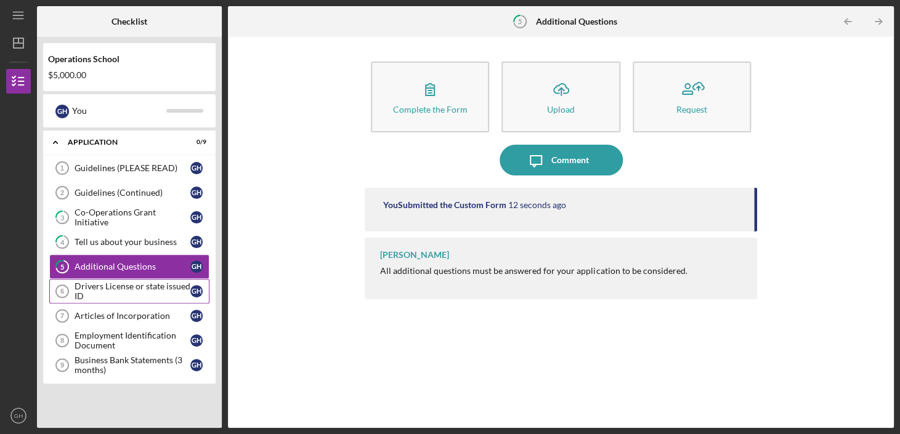
click at [159, 282] on div "Drivers License or state issued ID" at bounding box center [133, 292] width 116 height 20
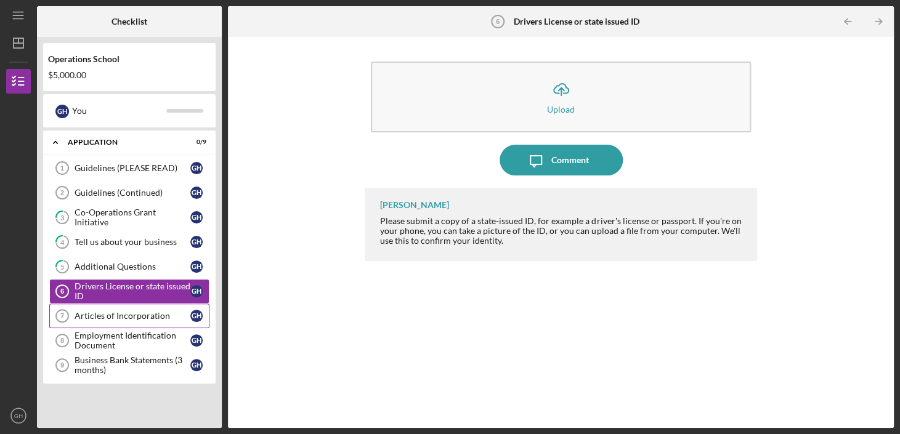
click at [156, 318] on div "Articles of Incorporation" at bounding box center [133, 316] width 116 height 10
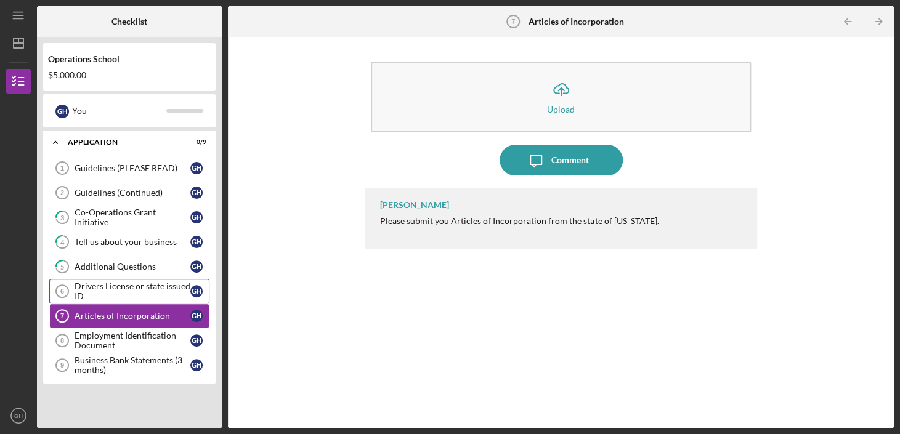
click at [150, 298] on div "Drivers License or state issued ID" at bounding box center [133, 292] width 116 height 20
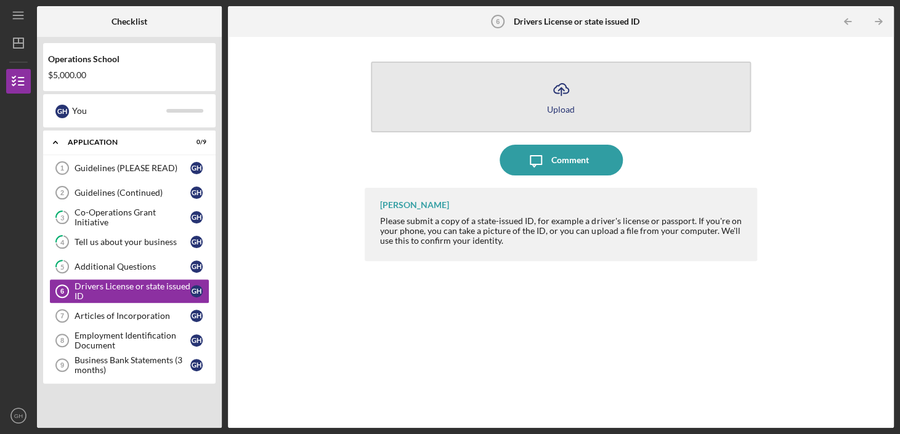
click at [564, 97] on icon "Icon/Upload" at bounding box center [561, 89] width 31 height 31
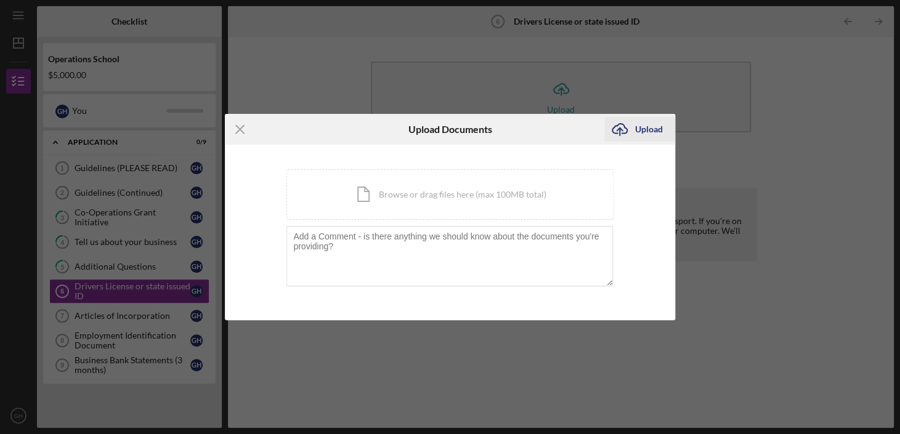
click at [623, 129] on icon "Icon/Upload" at bounding box center [619, 129] width 31 height 31
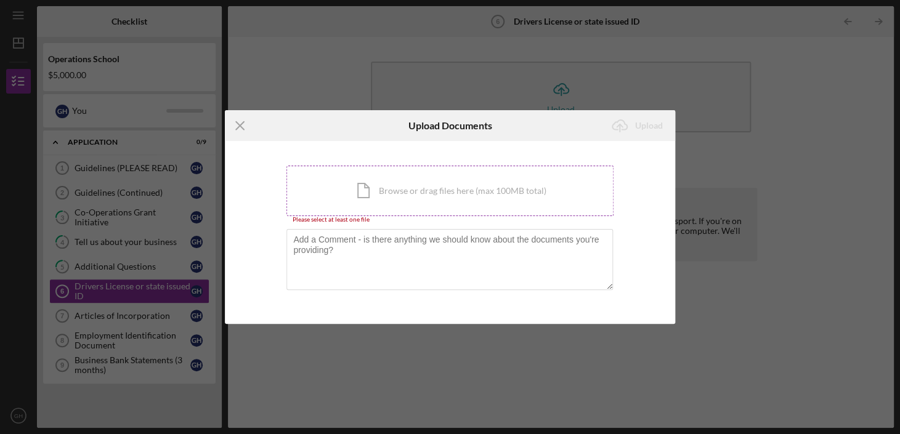
click at [490, 189] on div "Icon/Document Browse or drag files here (max 100MB total) Tap to choose files o…" at bounding box center [449, 191] width 327 height 51
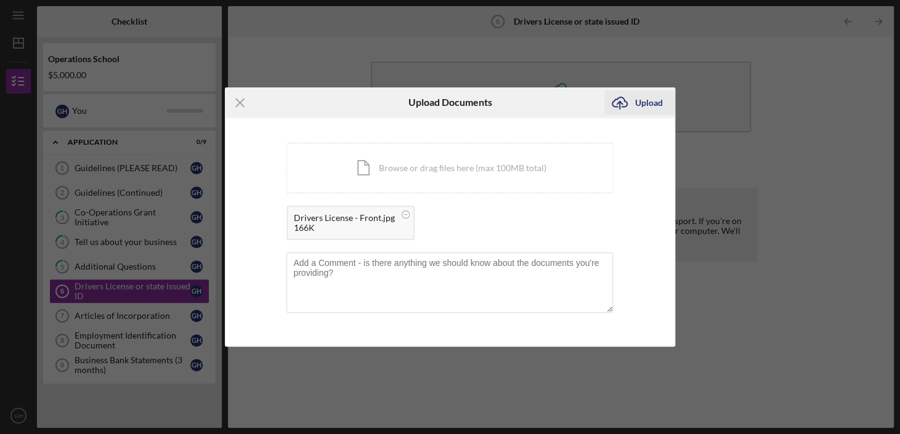
click at [646, 104] on div "Upload" at bounding box center [649, 103] width 28 height 25
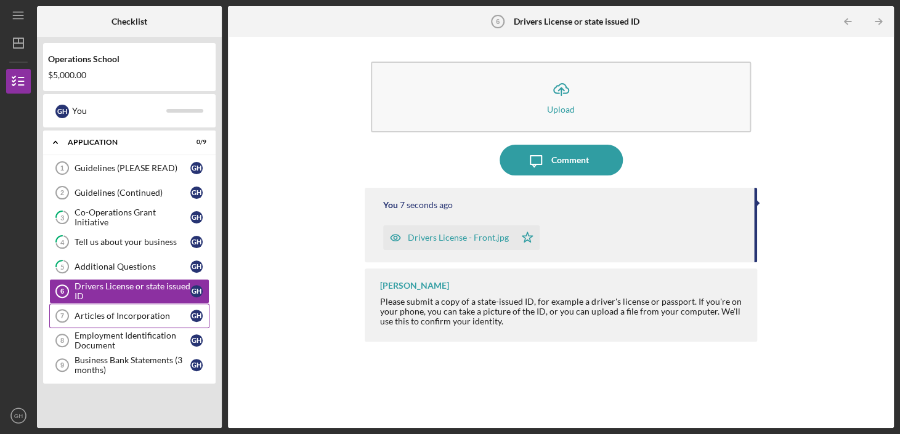
click at [163, 311] on div "Articles of Incorporation" at bounding box center [133, 316] width 116 height 10
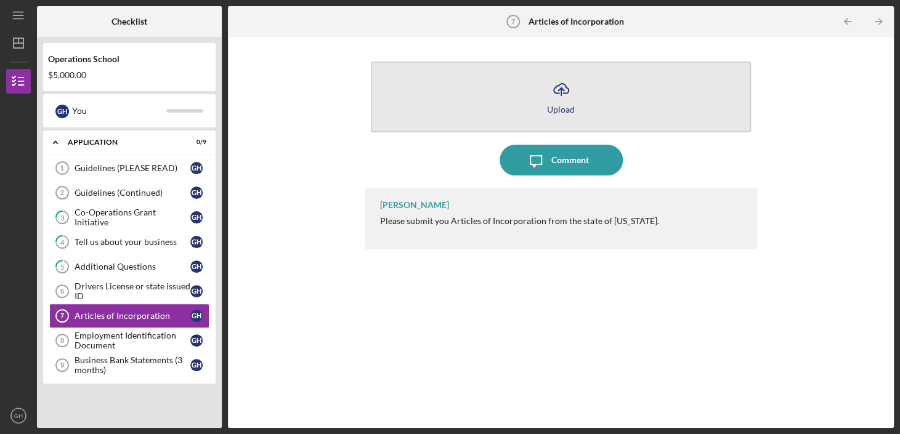
click at [559, 106] on div "Upload" at bounding box center [561, 109] width 28 height 9
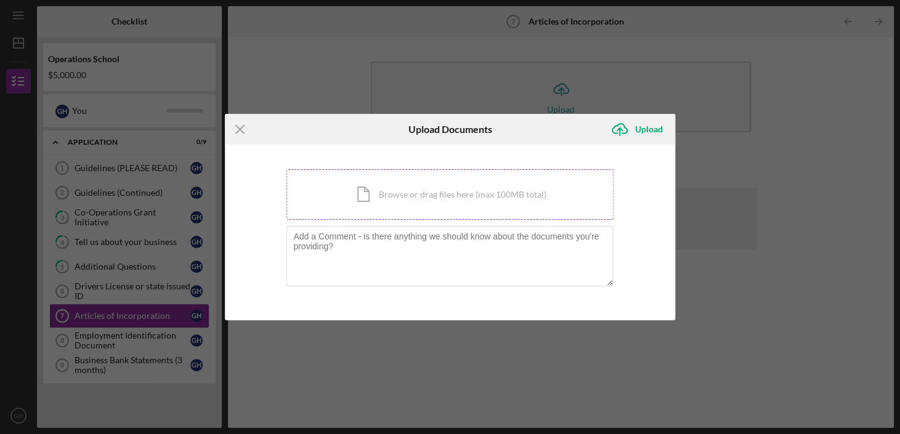
click at [489, 195] on div "Icon/Document Browse or drag files here (max 100MB total) Tap to choose files o…" at bounding box center [449, 194] width 327 height 51
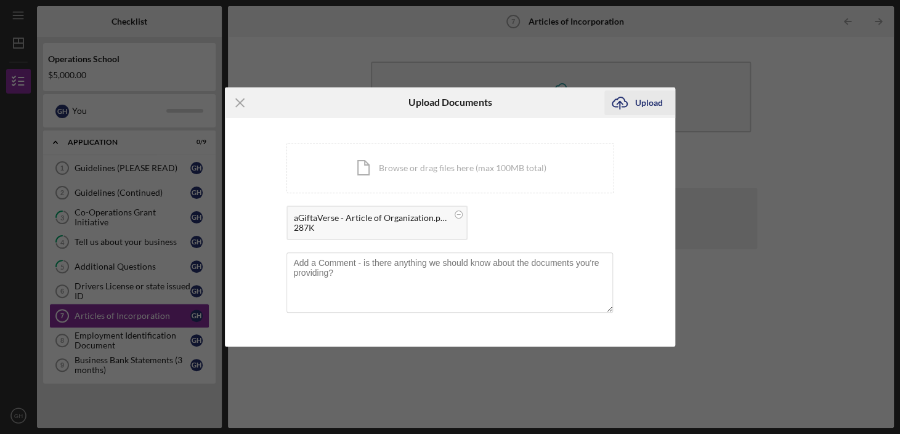
click at [644, 110] on div "Upload" at bounding box center [649, 103] width 28 height 25
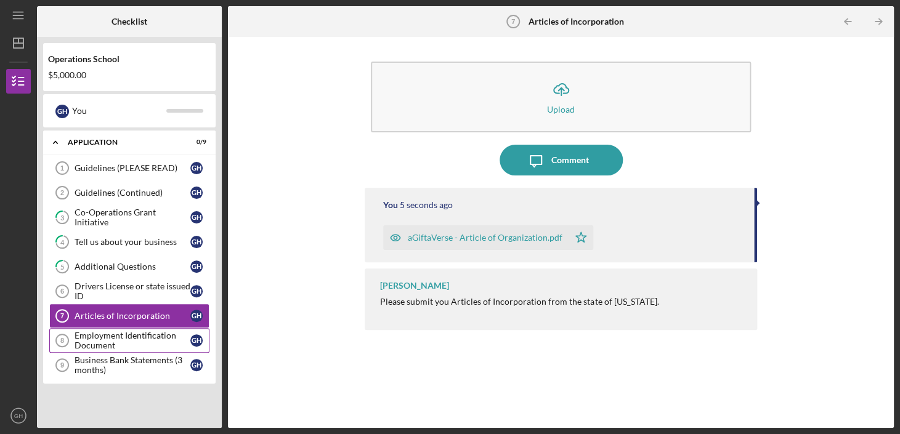
click at [148, 342] on div "Employment Identification Document" at bounding box center [133, 341] width 116 height 20
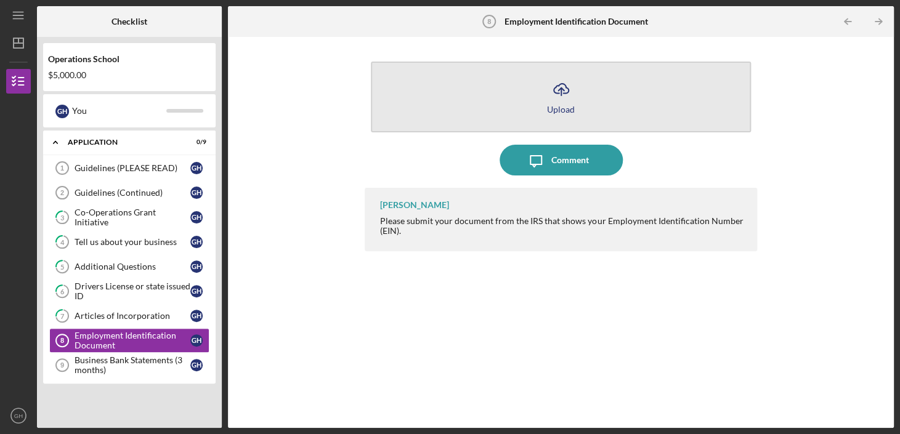
click at [553, 102] on icon "Icon/Upload" at bounding box center [561, 89] width 31 height 31
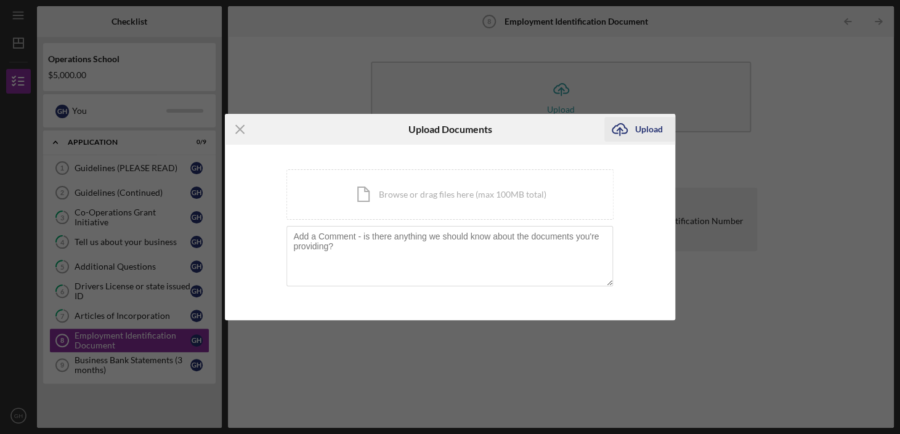
click at [631, 131] on icon "Icon/Upload" at bounding box center [619, 129] width 31 height 31
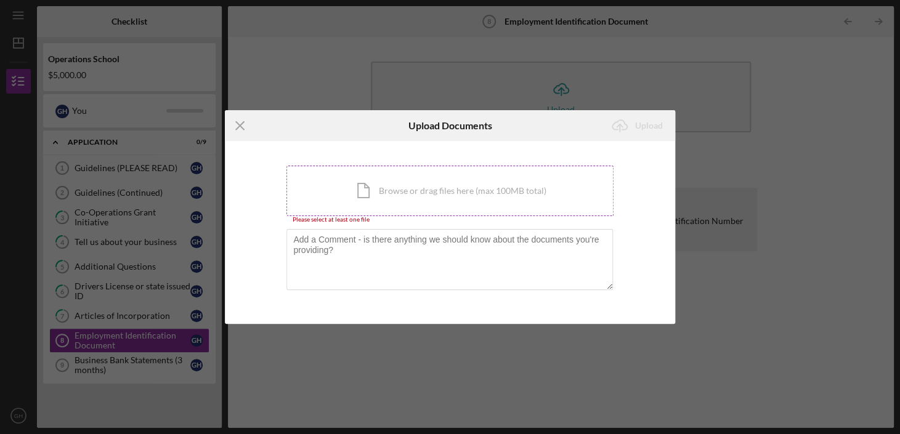
click at [513, 182] on div "Icon/Document Browse or drag files here (max 100MB total) Tap to choose files o…" at bounding box center [449, 191] width 327 height 51
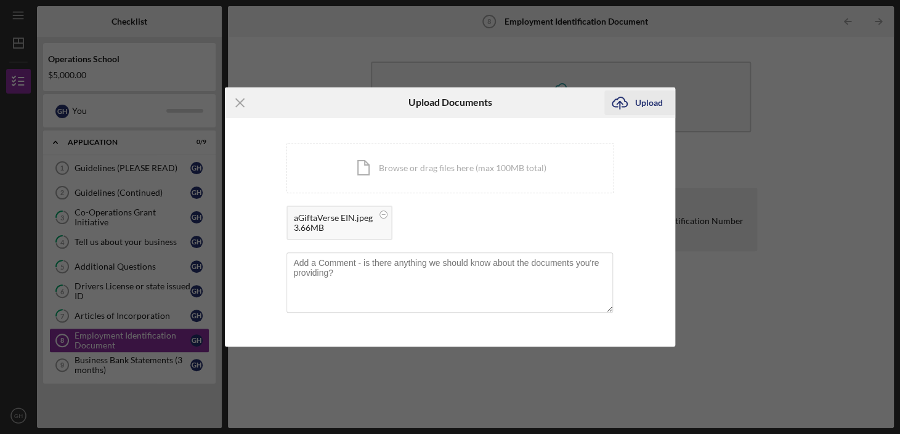
click at [654, 99] on div "Upload" at bounding box center [649, 103] width 28 height 25
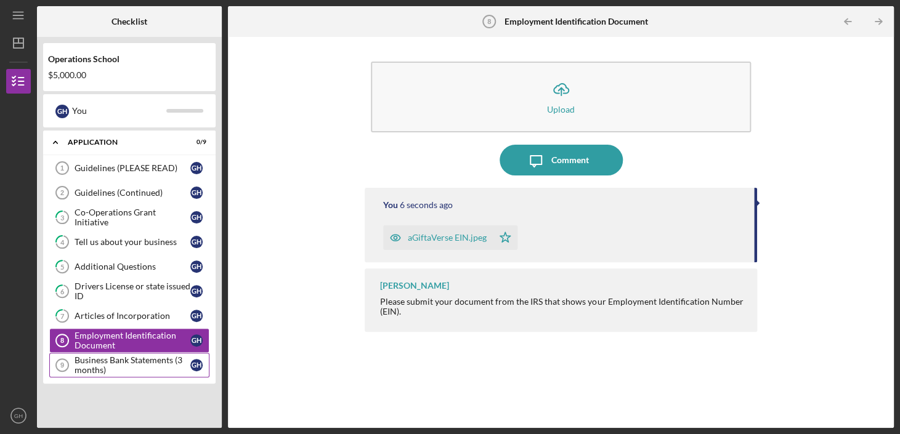
click at [158, 360] on div "Business Bank Statements (3 months)" at bounding box center [133, 365] width 116 height 20
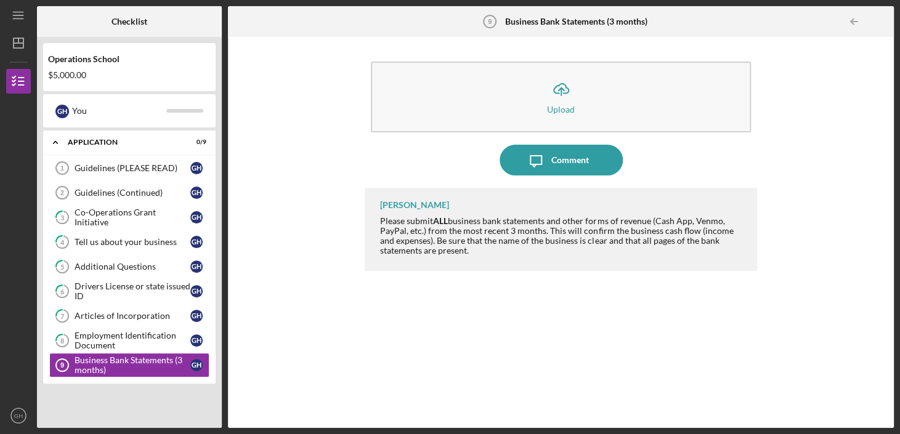
click at [812, 73] on div "Icon/Upload Upload Icon/Message Comment [PERSON_NAME] Please submit ALL busines…" at bounding box center [561, 232] width 654 height 379
click at [653, 169] on div "Icon/Message Comment" at bounding box center [561, 160] width 392 height 31
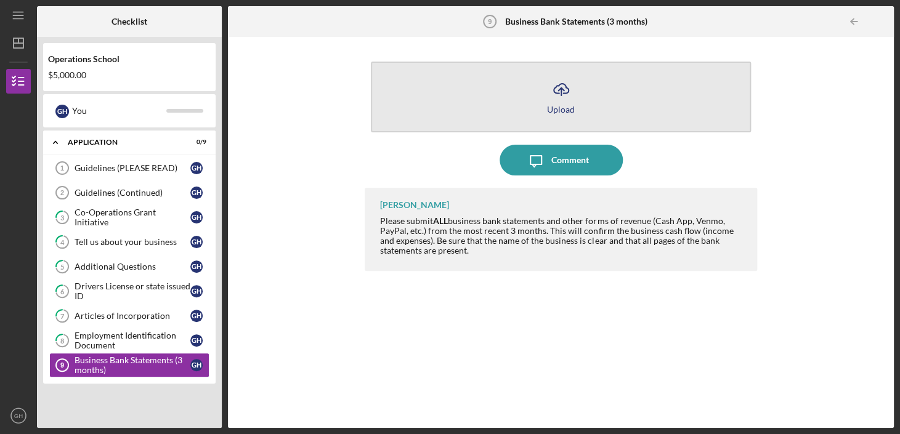
click at [556, 98] on icon "Icon/Upload" at bounding box center [561, 89] width 31 height 31
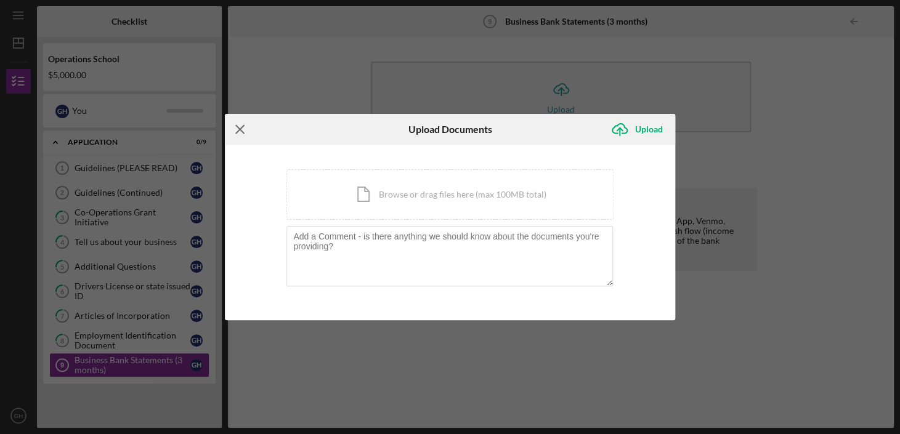
click at [250, 125] on icon "Icon/Menu Close" at bounding box center [240, 129] width 31 height 31
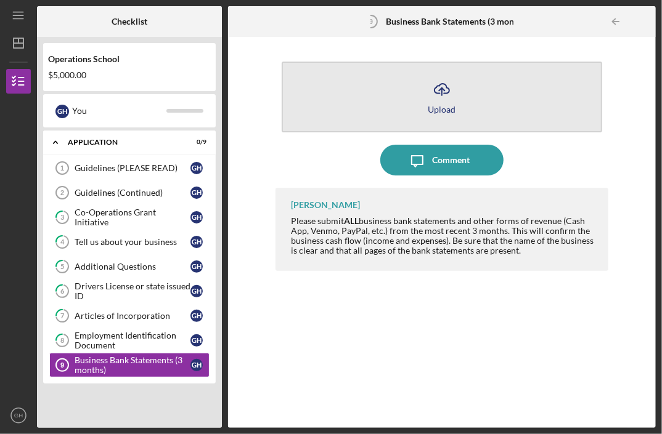
click at [443, 105] on div "Upload" at bounding box center [442, 109] width 28 height 9
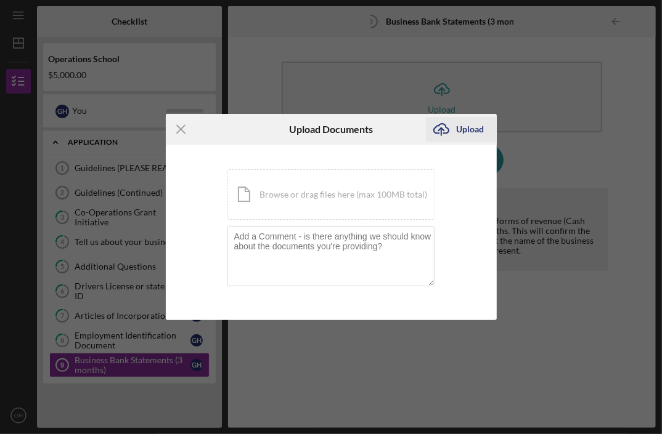
click at [461, 129] on div "Upload" at bounding box center [470, 129] width 28 height 25
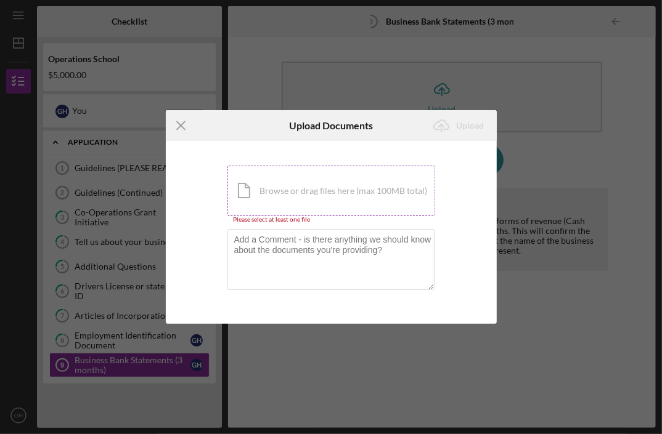
click at [393, 193] on div "Icon/Document Browse or drag files here (max 100MB total) Tap to choose files o…" at bounding box center [331, 191] width 208 height 51
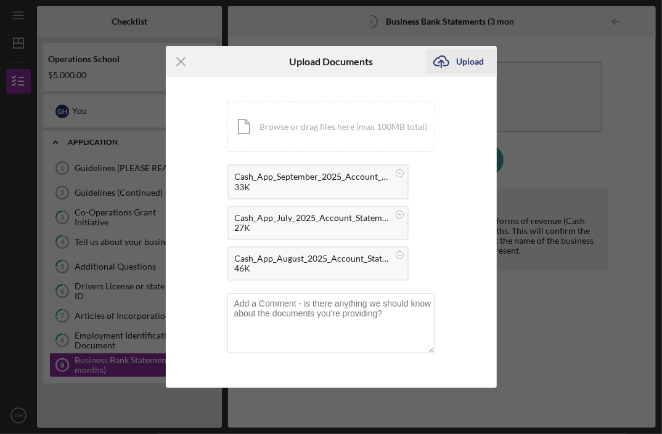
click at [484, 60] on button "Icon/Upload Upload" at bounding box center [461, 61] width 71 height 25
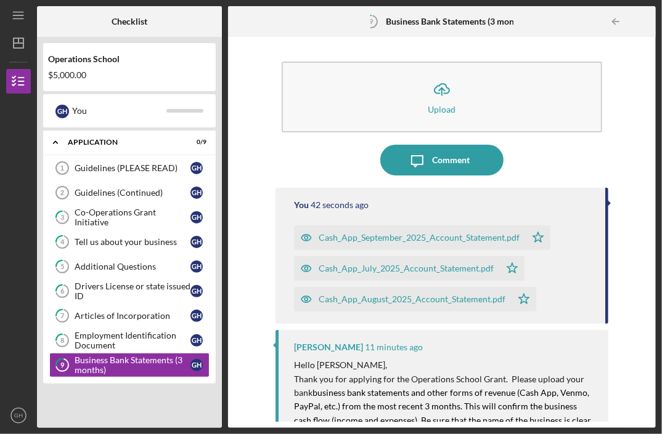
click at [569, 162] on div "Icon/Message Comment" at bounding box center [441, 160] width 332 height 31
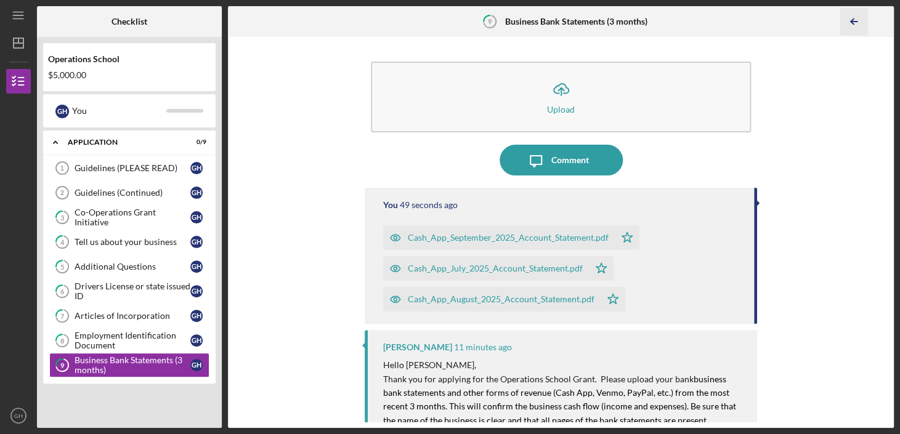
click at [850, 18] on icon "Icon/Table Pagination Arrow" at bounding box center [854, 22] width 28 height 28
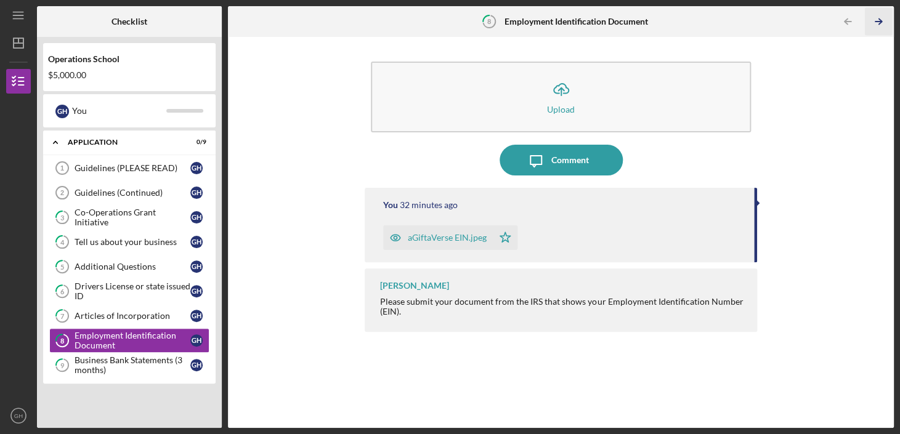
click at [878, 20] on icon "Icon/Table Pagination Arrow" at bounding box center [878, 22] width 28 height 28
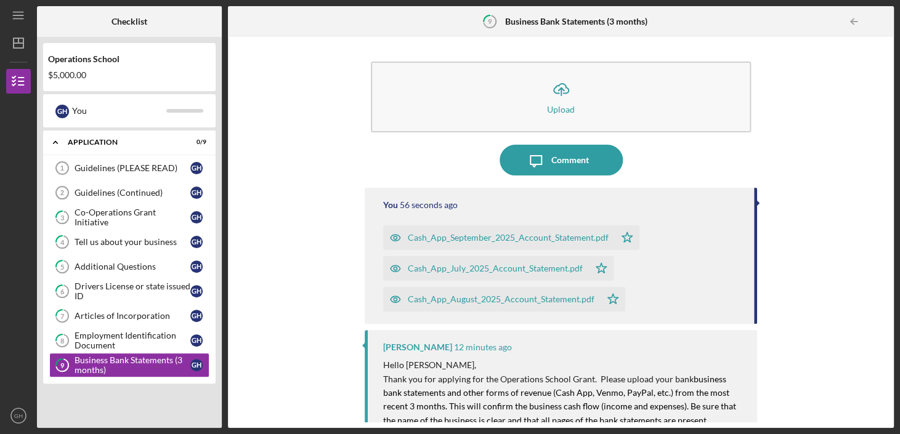
scroll to position [102, 0]
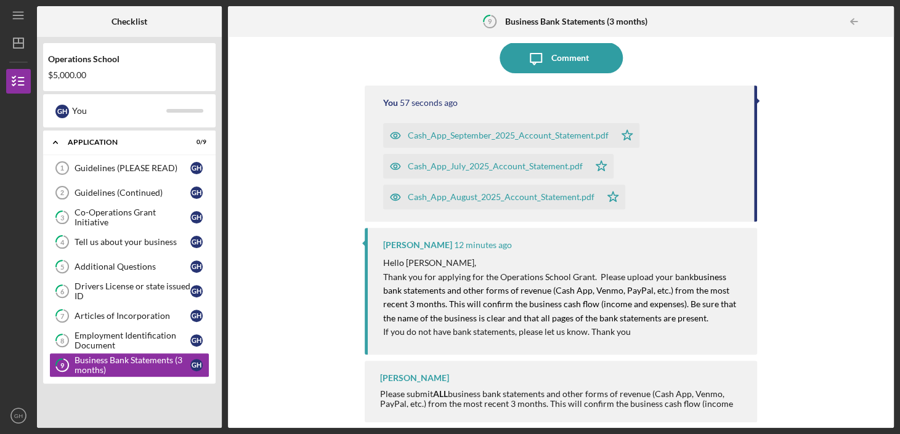
click at [134, 412] on div "Icon/Expander Application 0 / 9 Guidelines (PLEASE READ) 1 Guidelines (PLEASE R…" at bounding box center [129, 276] width 172 height 291
click at [160, 403] on div "Icon/Expander Application 0 / 9 Guidelines (PLEASE READ) 1 Guidelines (PLEASE R…" at bounding box center [129, 276] width 172 height 291
click at [140, 345] on div "Employment Identification Document" at bounding box center [133, 341] width 116 height 20
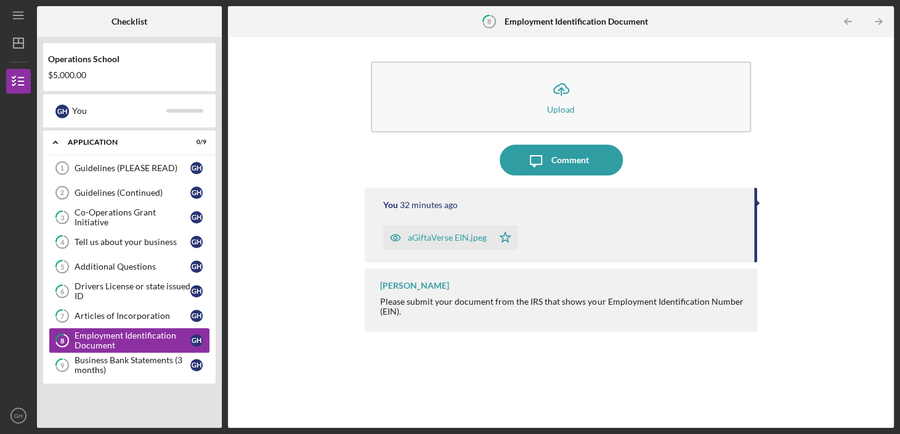
click at [137, 331] on div "Employment Identification Document" at bounding box center [133, 341] width 116 height 20
click at [134, 311] on div "Articles of Incorporation" at bounding box center [133, 316] width 116 height 10
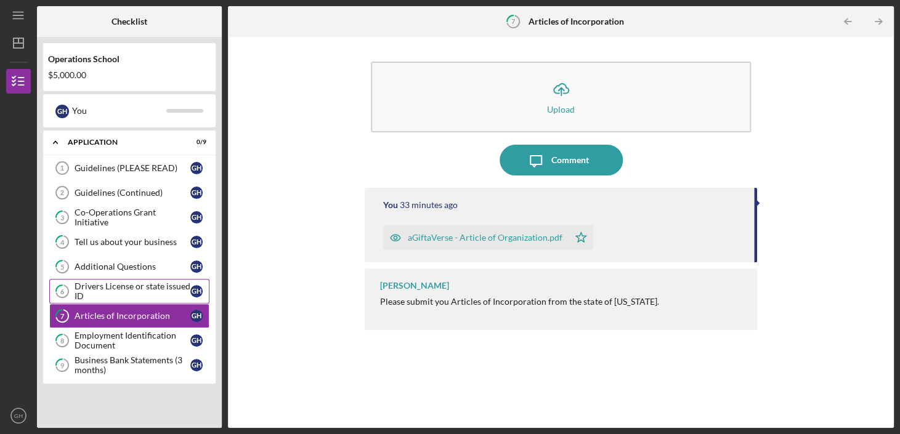
click at [137, 286] on div "Drivers License or state issued ID" at bounding box center [133, 292] width 116 height 20
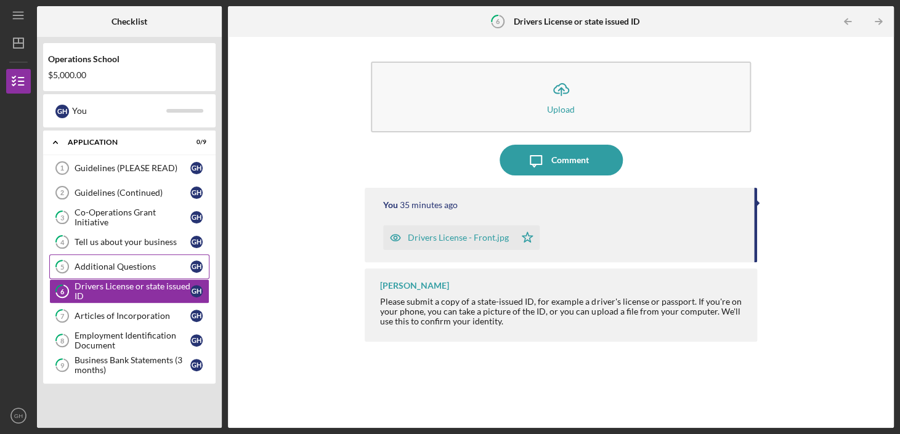
click at [136, 262] on div "Additional Questions" at bounding box center [133, 267] width 116 height 10
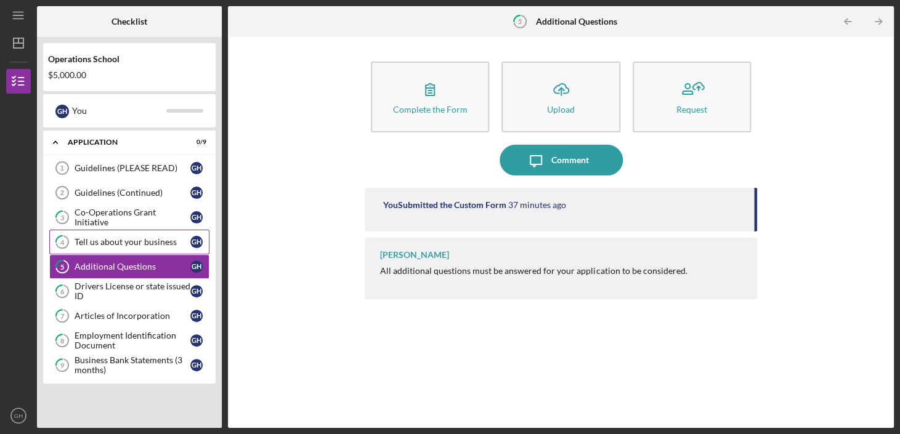
click at [136, 237] on div "Tell us about your business" at bounding box center [133, 242] width 116 height 10
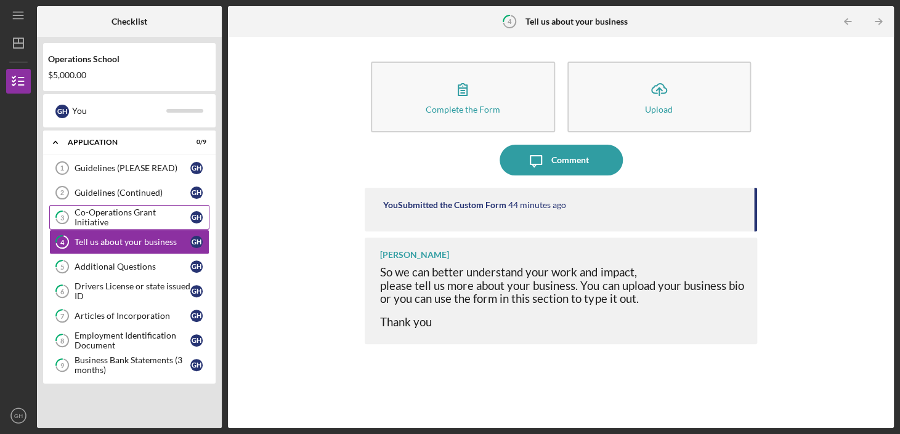
click at [136, 214] on div "Co-Operations Grant Initiative" at bounding box center [133, 218] width 116 height 20
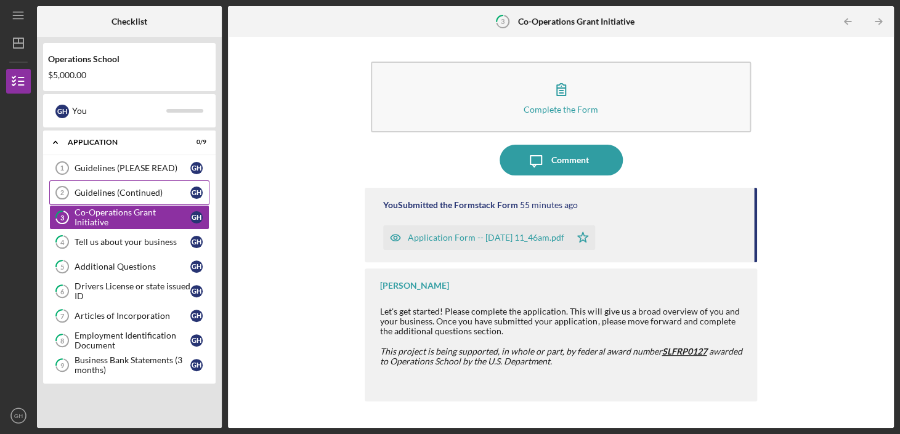
click at [135, 195] on div "Guidelines (Continued)" at bounding box center [133, 193] width 116 height 10
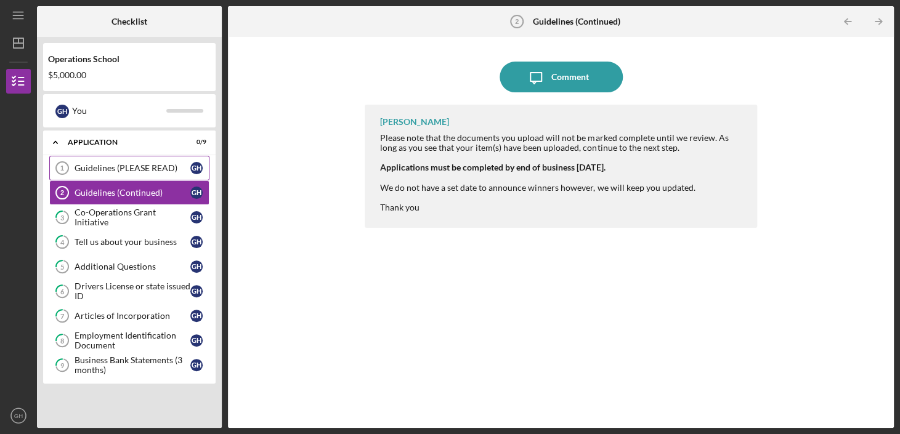
click at [134, 171] on div "Guidelines (PLEASE READ)" at bounding box center [133, 168] width 116 height 10
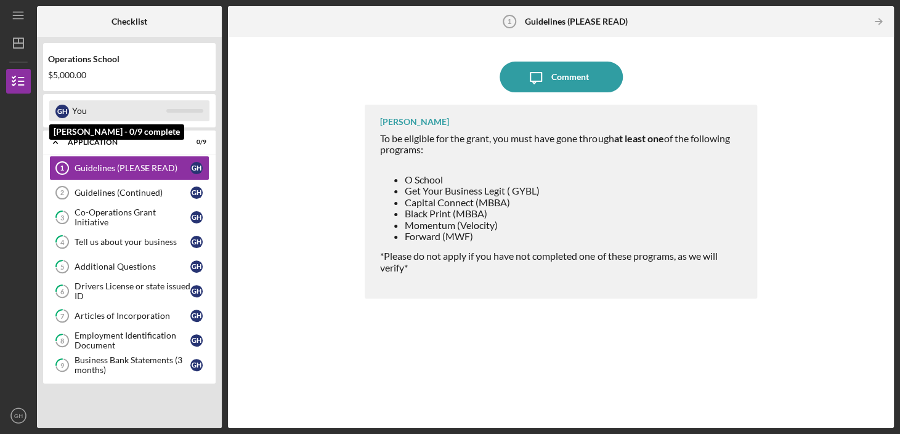
click at [71, 109] on div "G H You" at bounding box center [129, 110] width 160 height 21
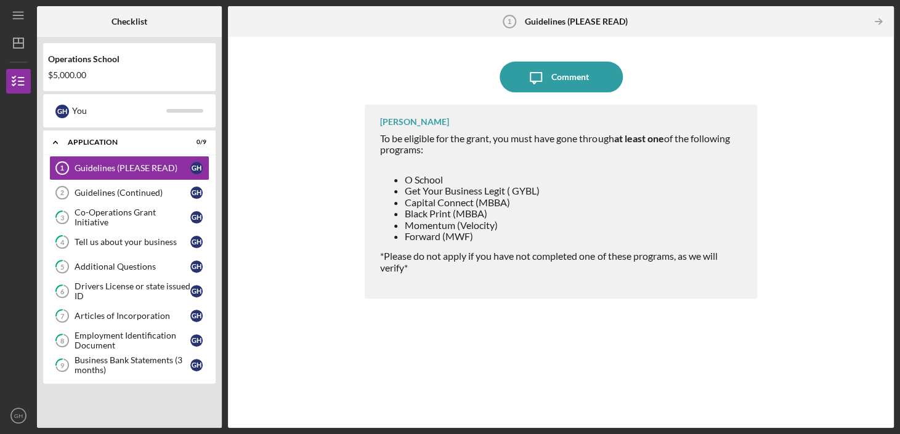
click at [788, 43] on div "Icon/Message Comment [PERSON_NAME] To be eligible for the grant, you must have …" at bounding box center [561, 232] width 654 height 379
click at [15, 239] on div at bounding box center [18, 171] width 25 height 155
click at [12, 46] on icon "Icon/Dashboard" at bounding box center [18, 43] width 31 height 31
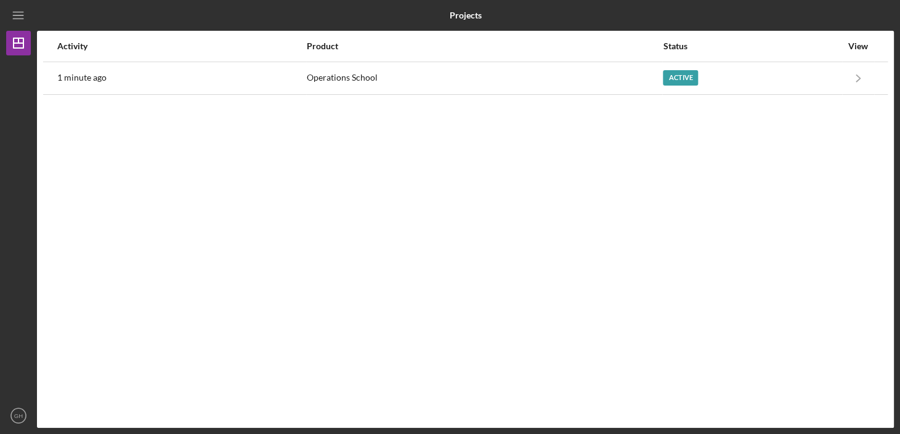
click at [8, 63] on div at bounding box center [18, 229] width 25 height 348
click at [15, 18] on line "button" at bounding box center [18, 18] width 10 height 0
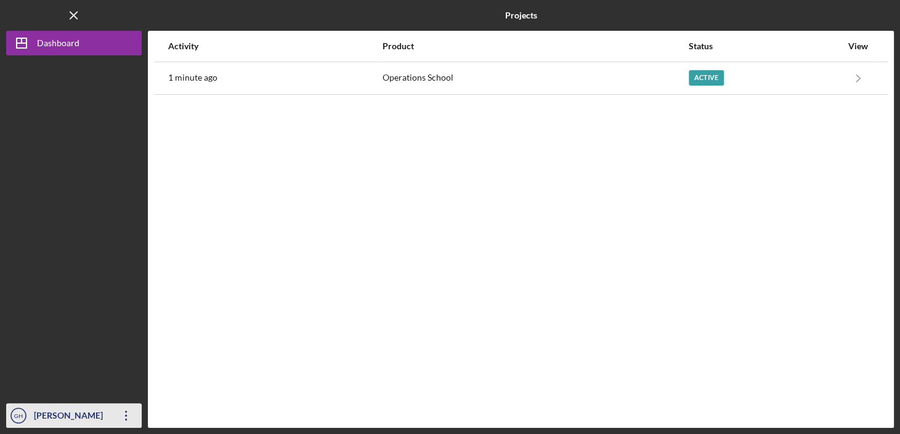
click at [66, 410] on div "[PERSON_NAME]" at bounding box center [71, 417] width 80 height 28
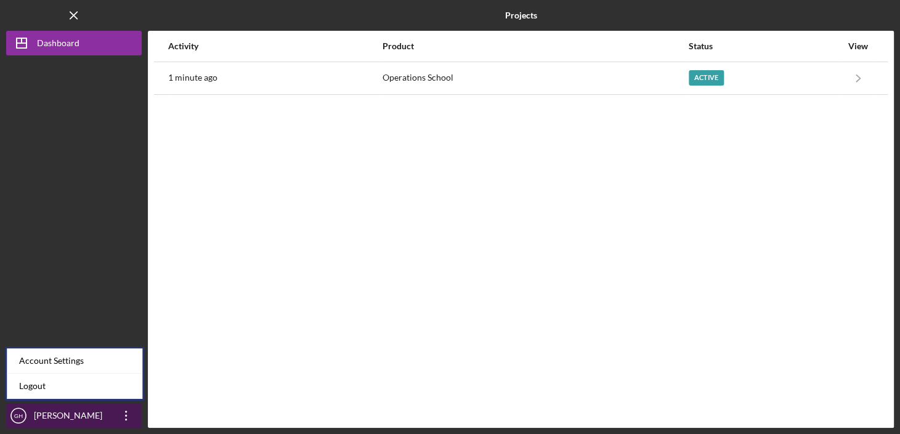
click at [89, 424] on div "[PERSON_NAME]" at bounding box center [71, 417] width 80 height 28
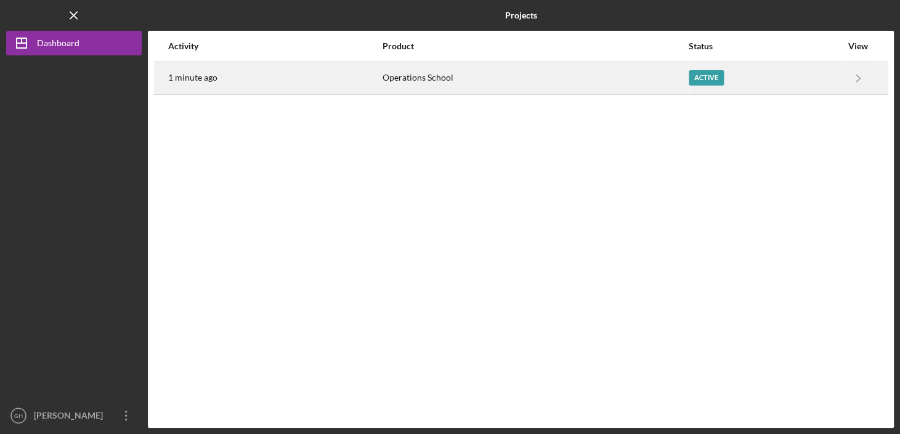
click at [695, 71] on div "Active" at bounding box center [706, 77] width 35 height 15
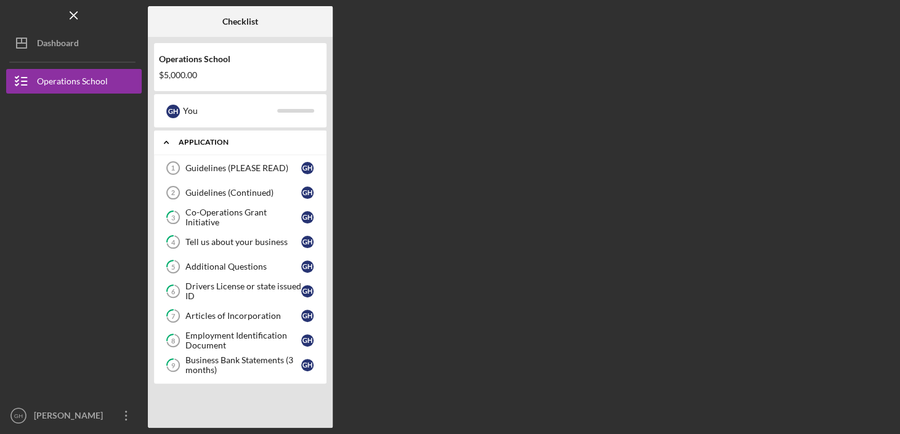
click at [168, 146] on icon "Icon/Expander" at bounding box center [166, 142] width 25 height 25
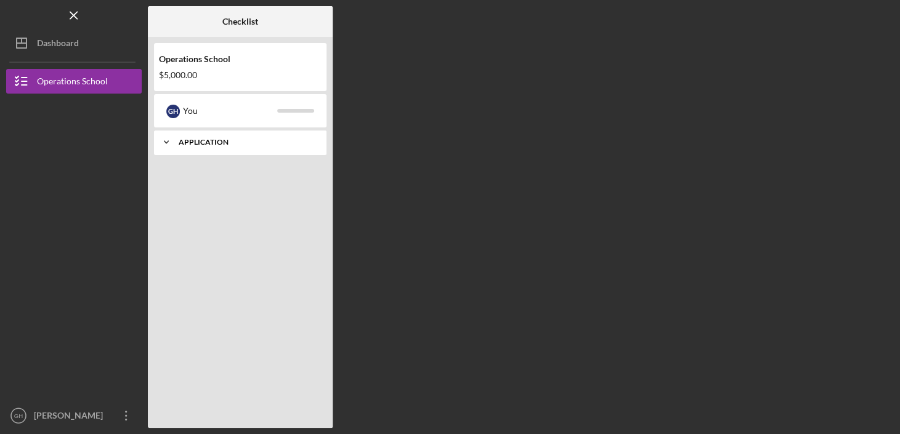
click at [168, 146] on icon "Icon/Expander" at bounding box center [166, 142] width 25 height 25
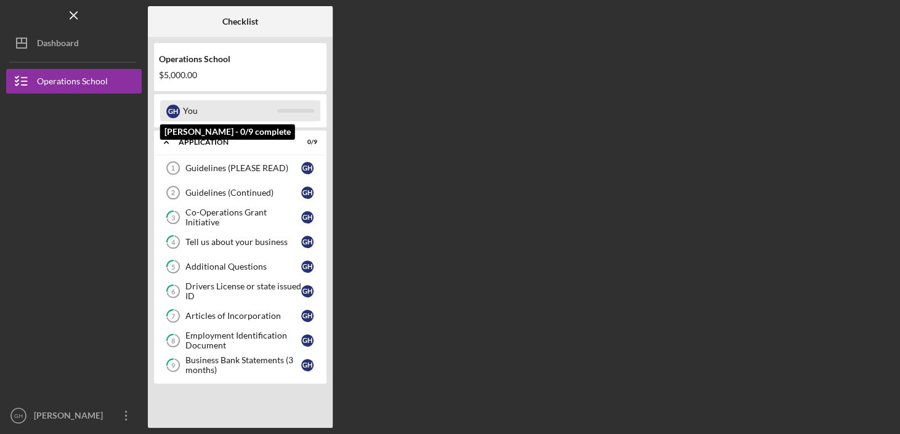
click at [237, 107] on div "You" at bounding box center [230, 110] width 94 height 21
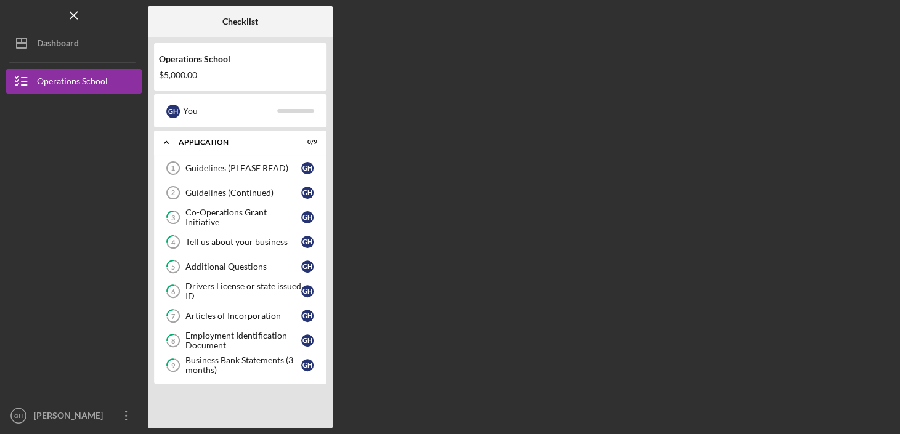
click at [229, 70] on div "$5,000.00" at bounding box center [240, 75] width 163 height 10
click at [217, 60] on div "Operations School" at bounding box center [240, 59] width 163 height 10
click at [248, 358] on div "Business Bank Statements (3 months)" at bounding box center [243, 365] width 116 height 20
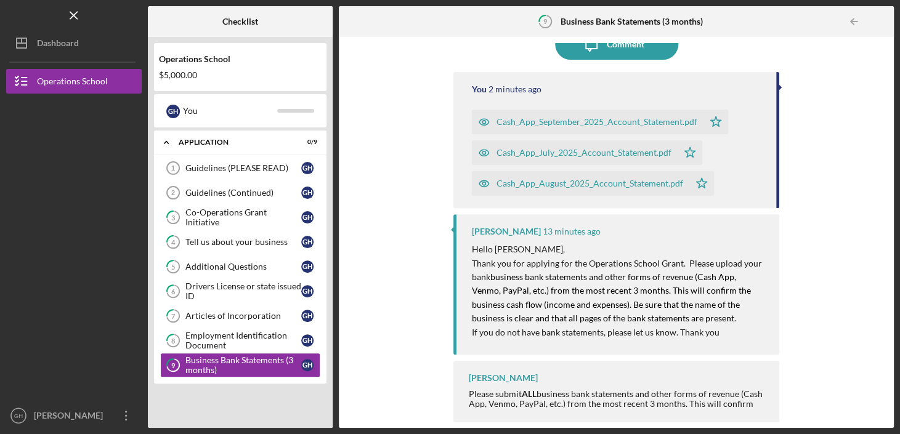
scroll to position [83, 0]
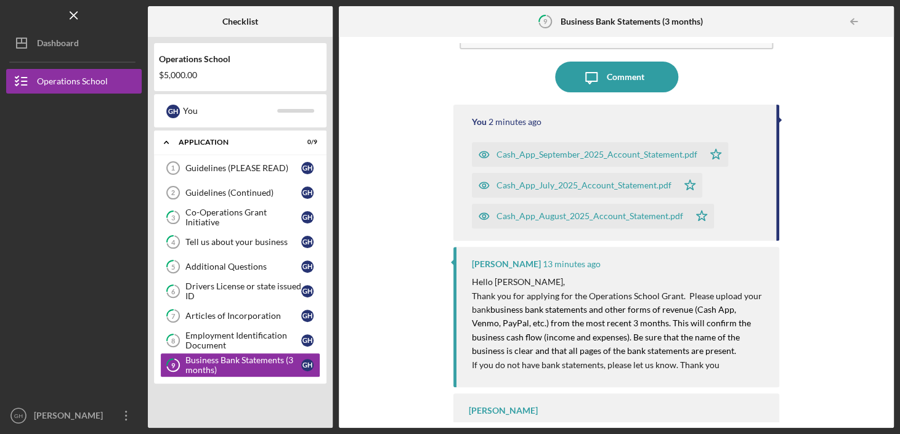
click at [584, 315] on p "Thank you for applying for the Operations School Grant. Please upload your bank…" at bounding box center [619, 324] width 295 height 69
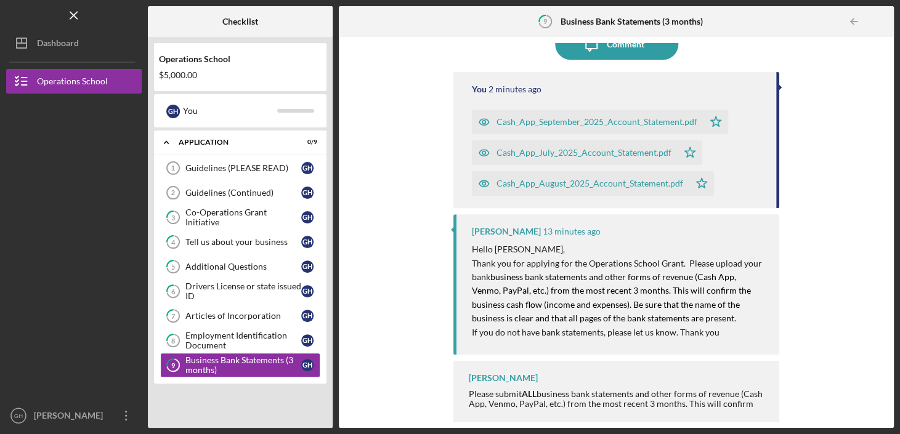
scroll to position [0, 0]
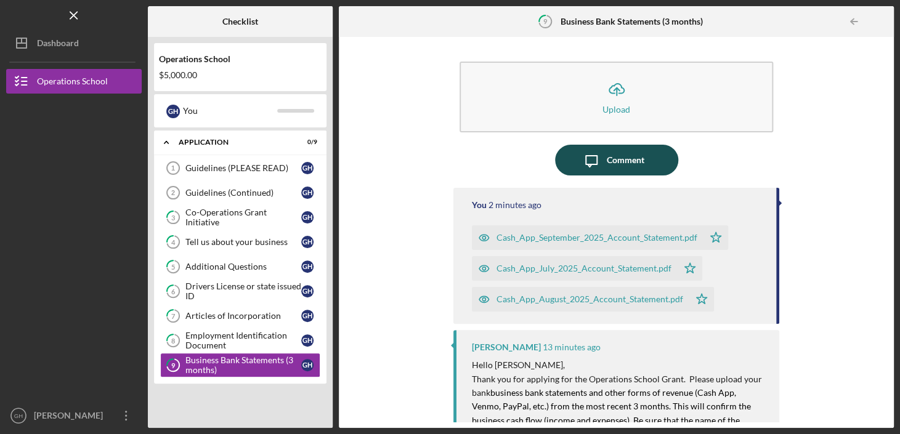
click at [653, 151] on button "Icon/Message Comment" at bounding box center [616, 160] width 123 height 31
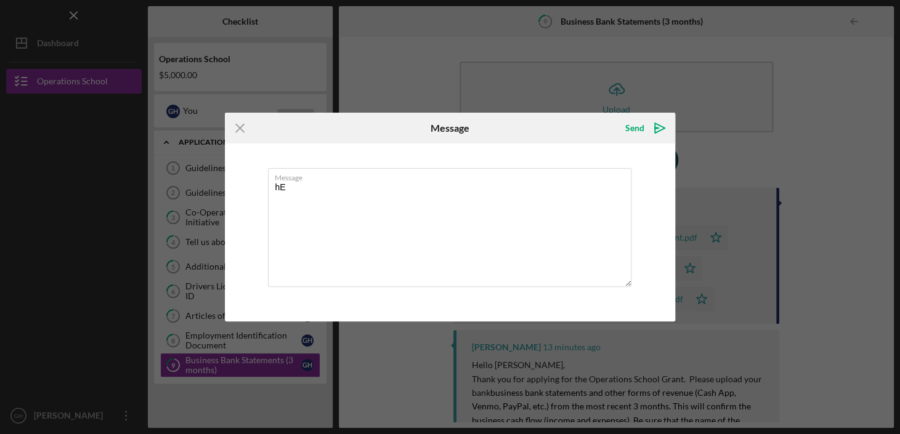
type textarea "h"
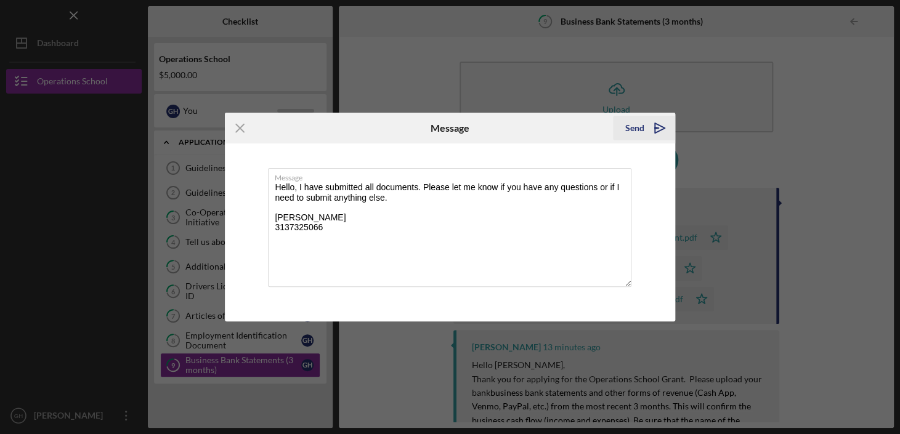
type textarea "Hello, I have submitted all documents. Please let me know if you have any quest…"
click at [628, 128] on div "Send" at bounding box center [634, 128] width 19 height 25
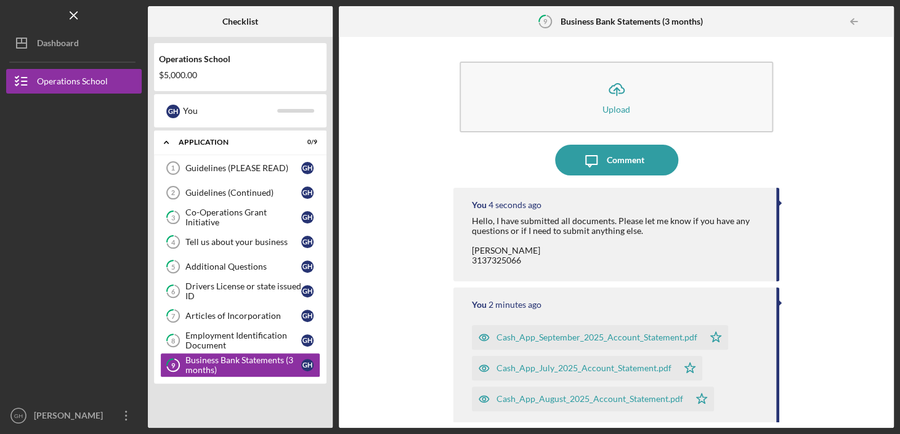
click at [798, 119] on div "Icon/Upload Upload Icon/Message Comment You 4 seconds ago Hello, I have submitt…" at bounding box center [616, 232] width 543 height 379
click at [378, 57] on div "Icon/Upload Upload Icon/Message Comment You 14 minutes ago Hello, I have submit…" at bounding box center [616, 232] width 543 height 379
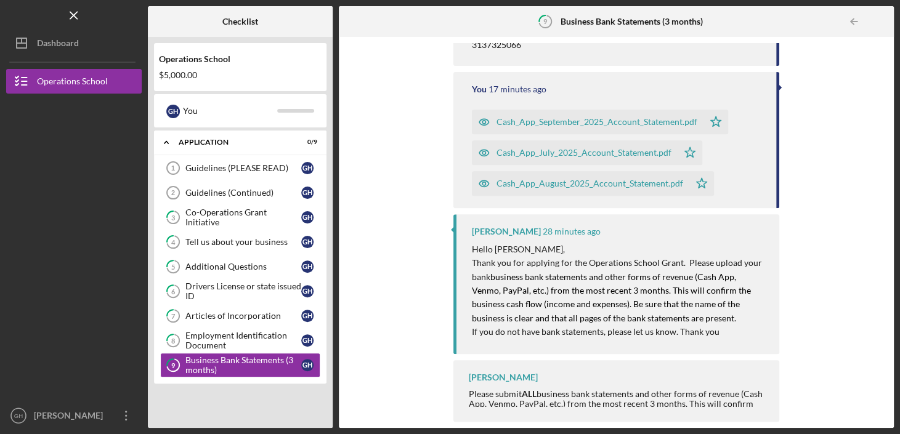
click at [401, 317] on div "Icon/Upload Upload Icon/Message Comment You 14 minutes ago Hello, I have submit…" at bounding box center [616, 232] width 543 height 379
click at [856, 15] on icon "Icon/Table Pagination Arrow" at bounding box center [854, 22] width 28 height 28
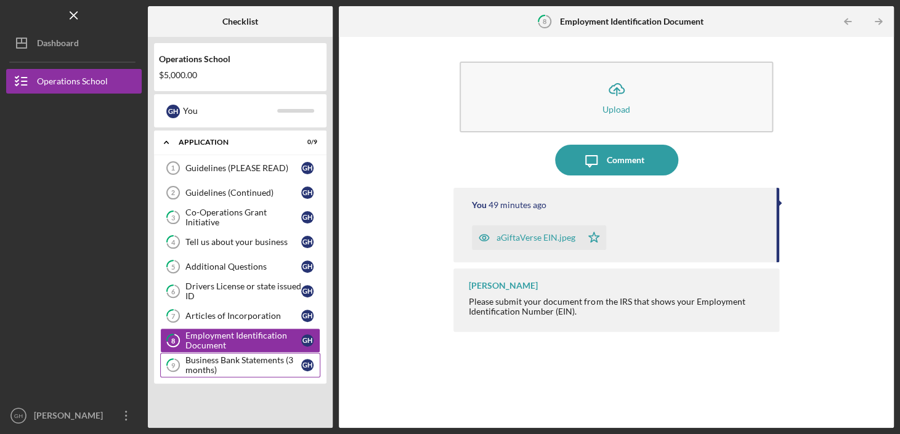
click at [264, 353] on link "9 Business Bank Statements (3 months) G H" at bounding box center [240, 365] width 160 height 25
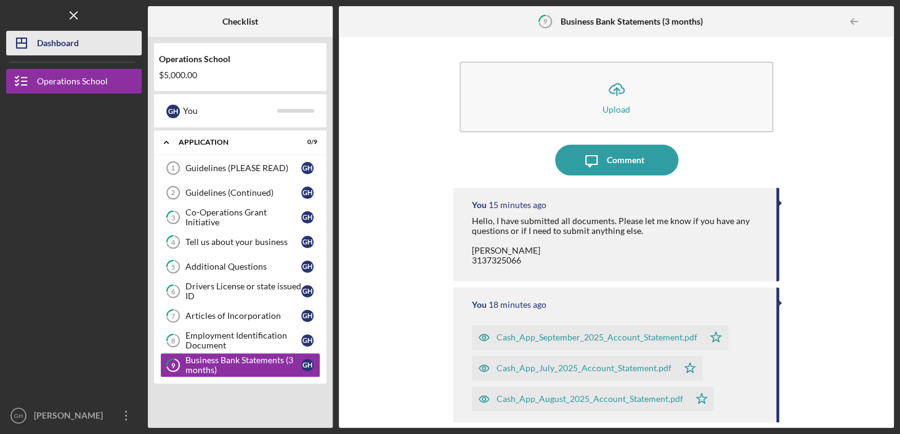
click at [60, 44] on div "Dashboard" at bounding box center [58, 45] width 42 height 28
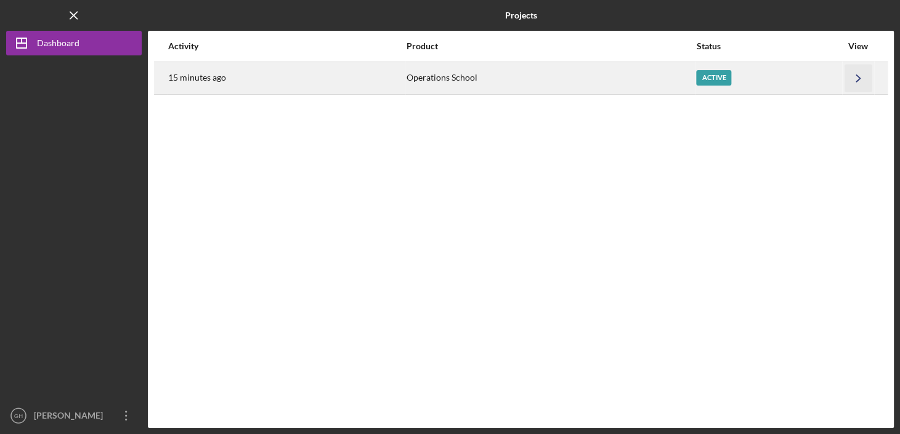
click at [858, 77] on icon "Icon/Navigate" at bounding box center [859, 78] width 28 height 28
